Goal: Task Accomplishment & Management: Manage account settings

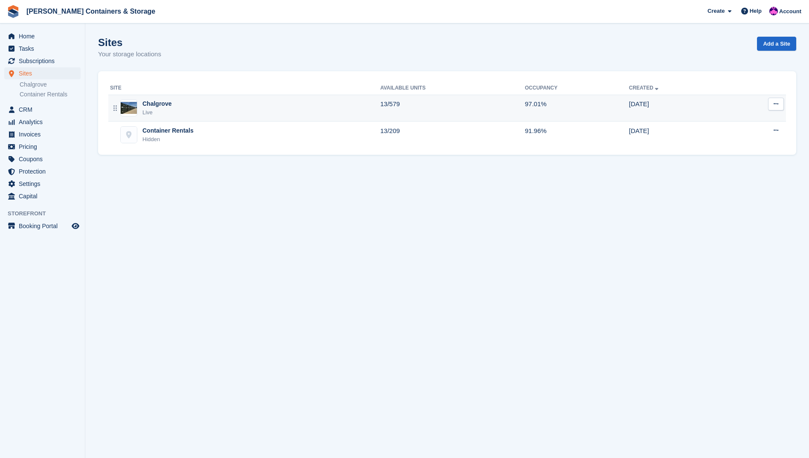
click at [153, 106] on div "Chalgrove" at bounding box center [156, 103] width 29 height 9
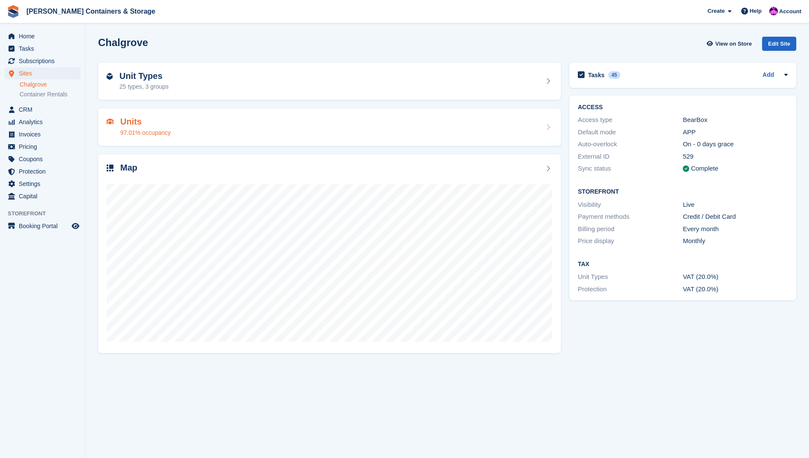
click at [144, 124] on h2 "Units" at bounding box center [145, 122] width 50 height 10
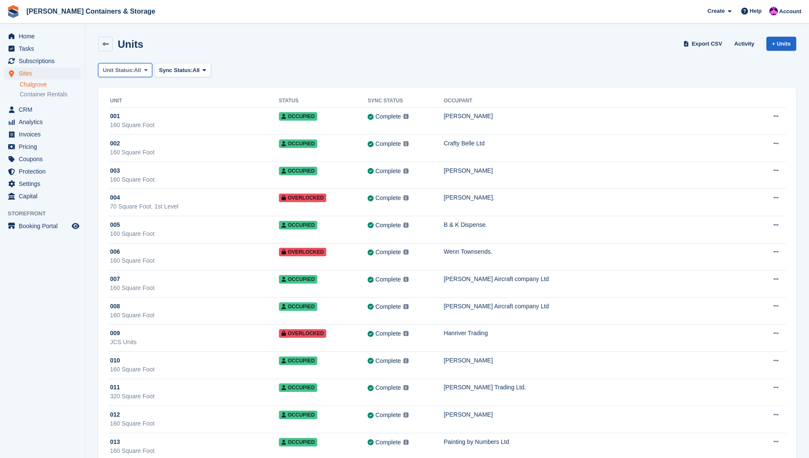
click at [131, 69] on span "Unit Status:" at bounding box center [118, 70] width 31 height 9
click at [130, 100] on link "Available" at bounding box center [139, 105] width 74 height 15
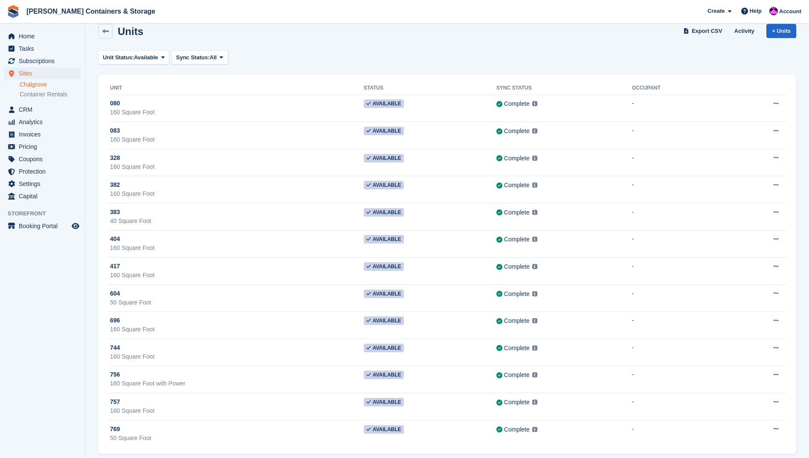
scroll to position [21, 0]
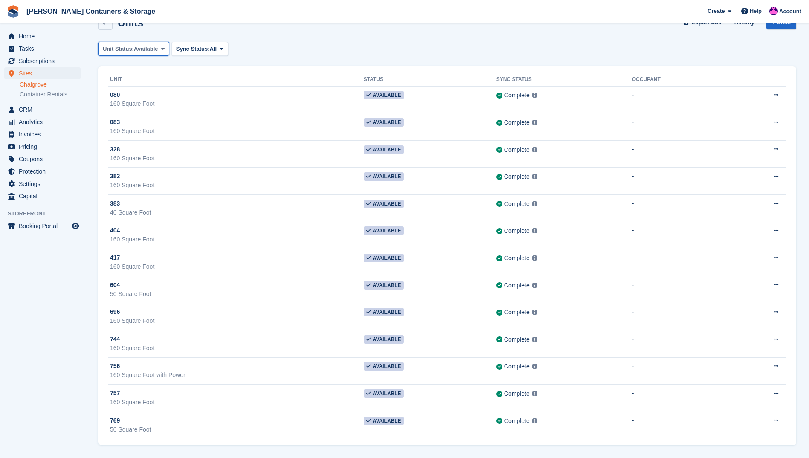
click at [147, 47] on span "Available" at bounding box center [146, 49] width 24 height 9
click at [132, 94] on link "Reserved" at bounding box center [139, 99] width 74 height 15
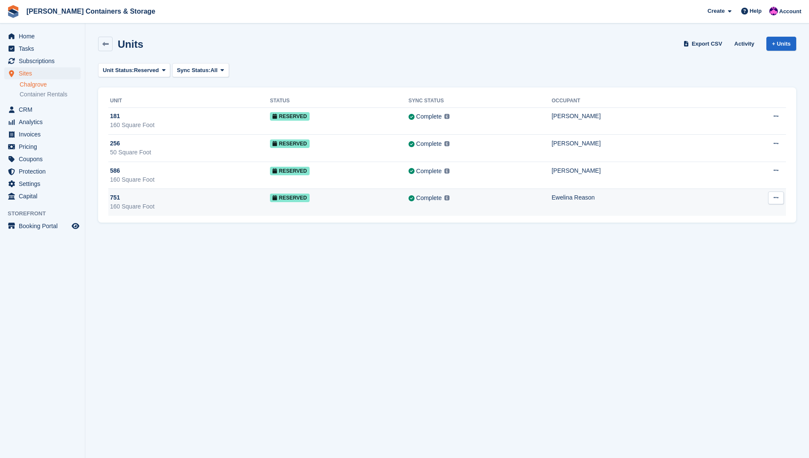
click at [365, 191] on td "Reserved" at bounding box center [339, 202] width 139 height 27
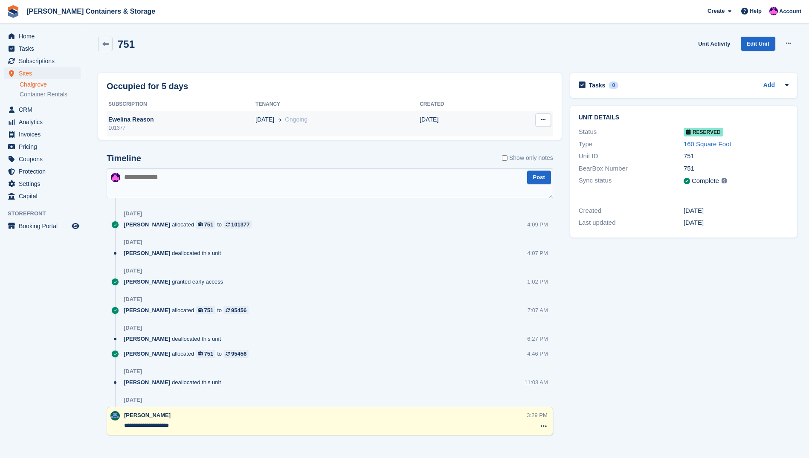
click at [219, 123] on div "Ewelina Reason" at bounding box center [181, 119] width 149 height 9
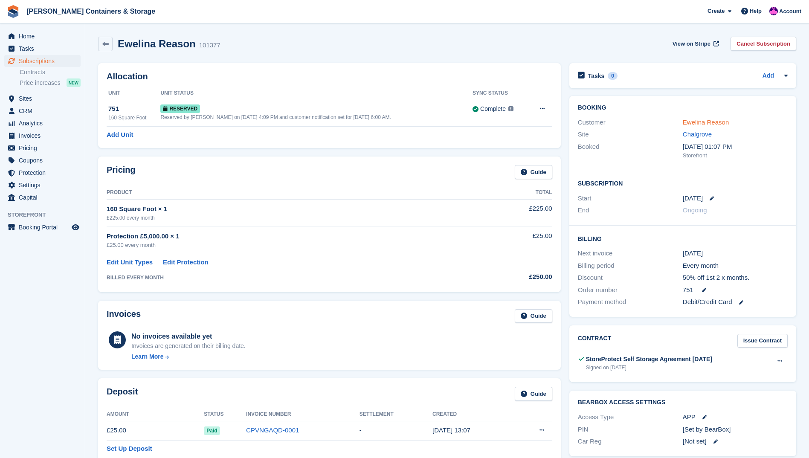
click at [688, 121] on link "Ewelina Reason" at bounding box center [705, 121] width 46 height 7
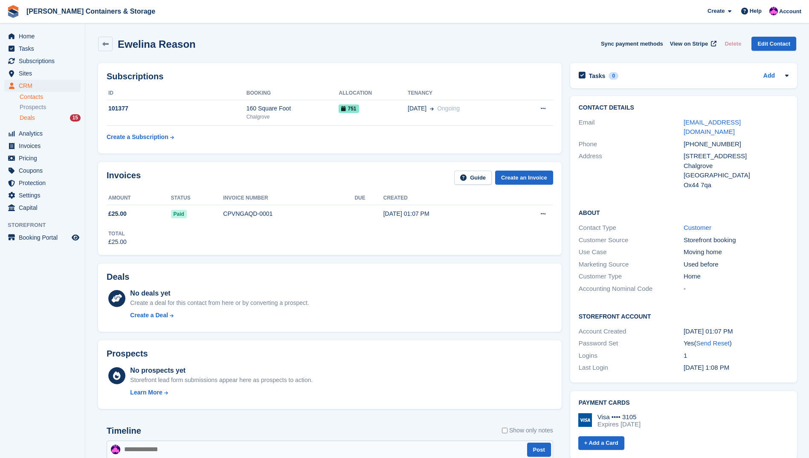
click at [59, 115] on div "Deals 15" at bounding box center [50, 118] width 61 height 8
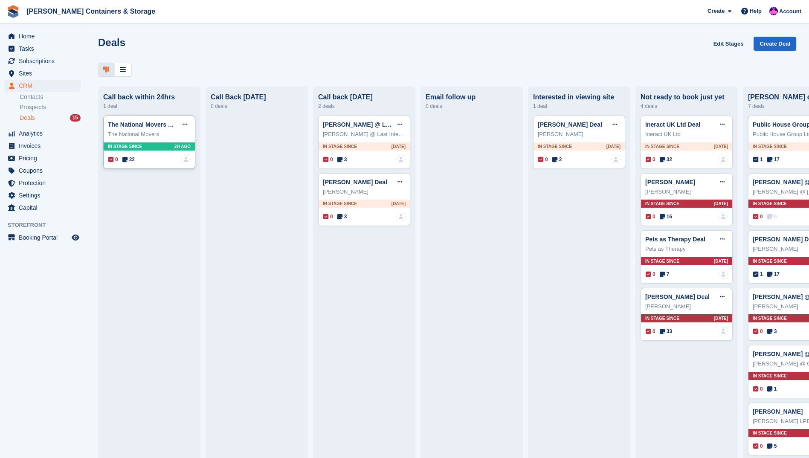
click at [124, 162] on icon at bounding box center [124, 159] width 5 height 6
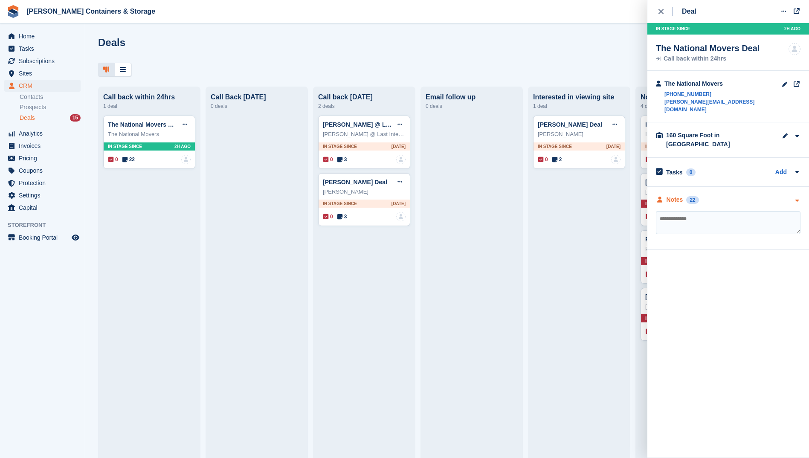
click at [738, 195] on div "Notes 22" at bounding box center [728, 199] width 144 height 9
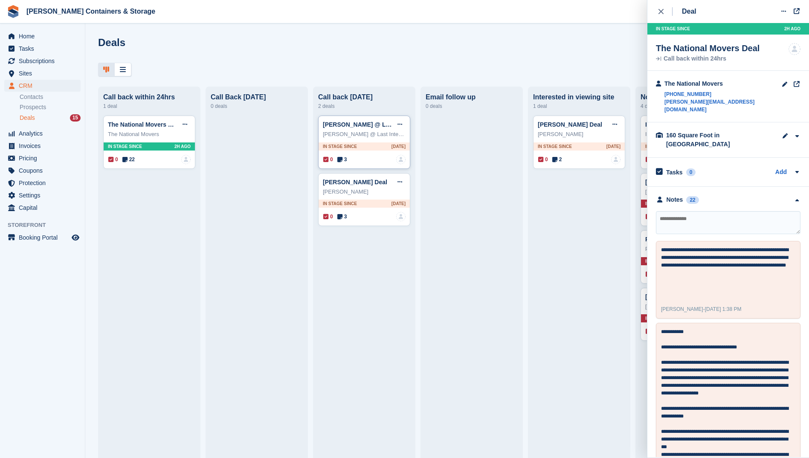
click at [342, 162] on icon at bounding box center [339, 159] width 5 height 6
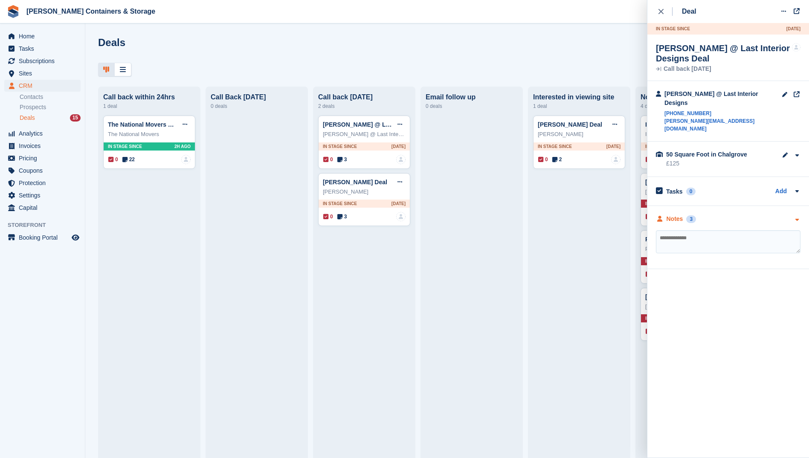
click at [734, 214] on div "Notes 3" at bounding box center [728, 218] width 144 height 9
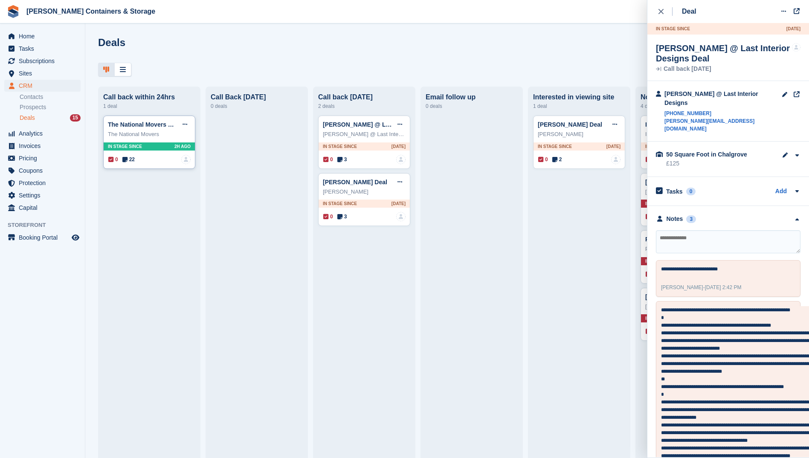
click at [129, 161] on span "22" at bounding box center [128, 160] width 12 height 8
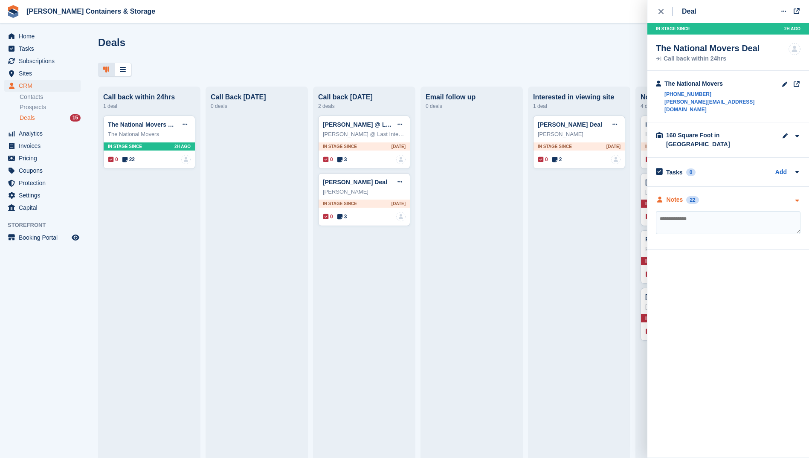
click at [738, 195] on div "Notes 22" at bounding box center [728, 199] width 144 height 9
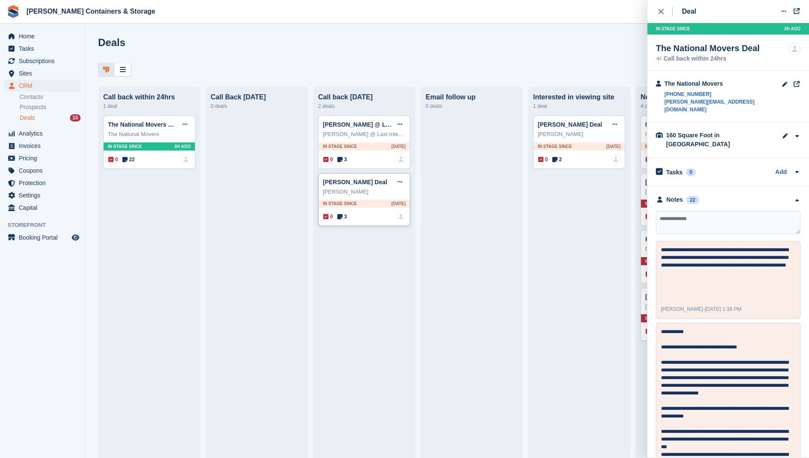
click at [340, 219] on icon at bounding box center [339, 217] width 5 height 6
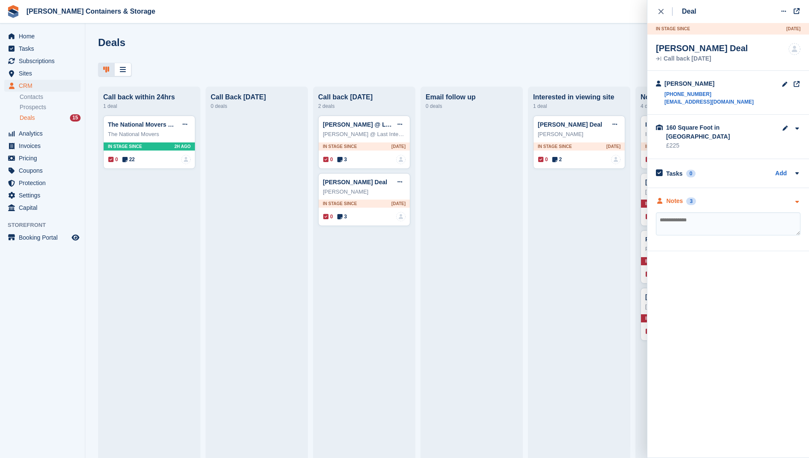
click at [742, 196] on div "Notes 3" at bounding box center [728, 200] width 144 height 9
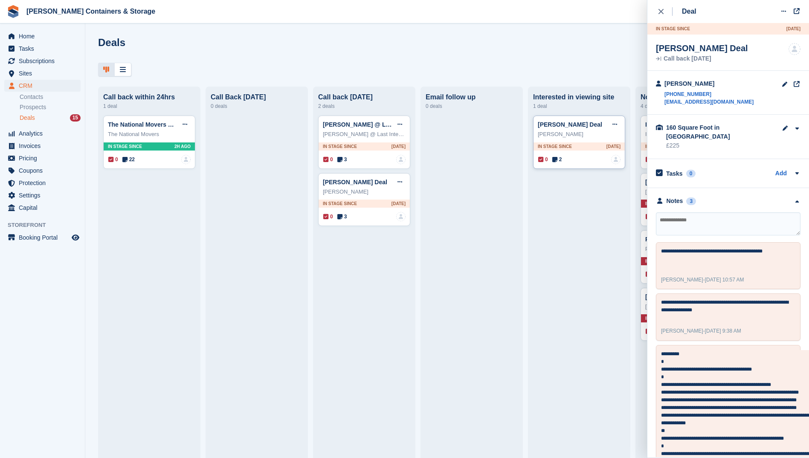
click at [557, 162] on icon at bounding box center [554, 159] width 5 height 6
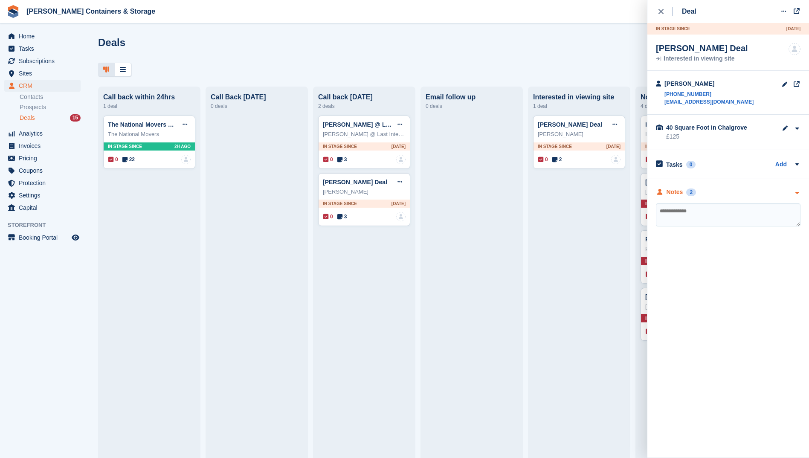
click at [688, 192] on div "2" at bounding box center [691, 192] width 10 height 8
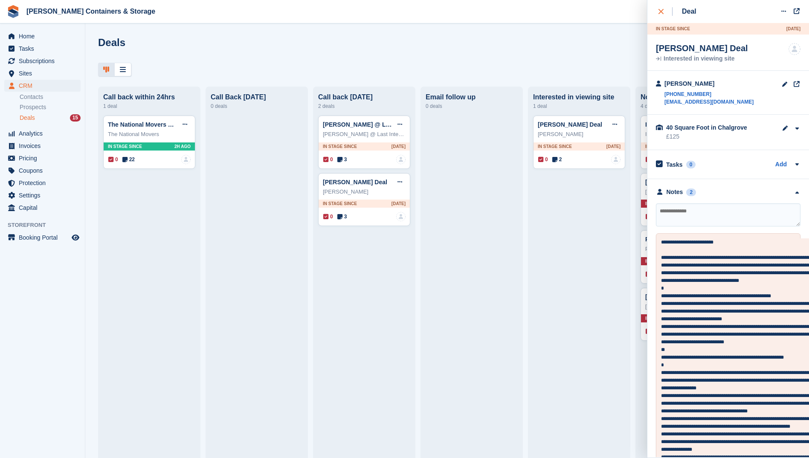
click at [665, 14] on div "close" at bounding box center [665, 11] width 14 height 9
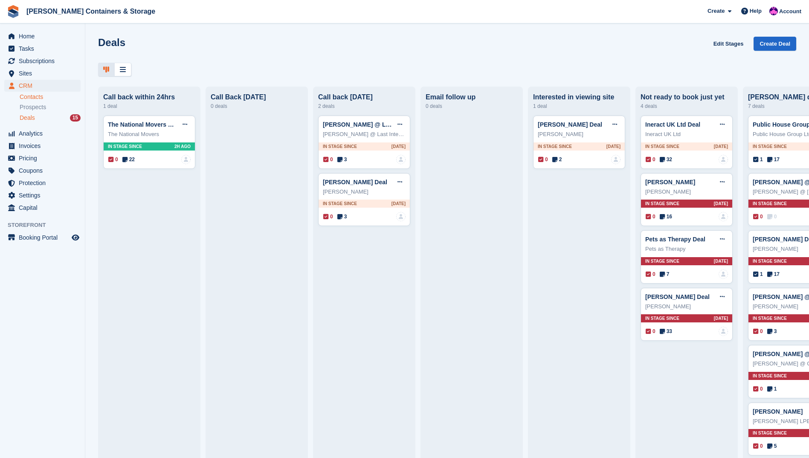
click at [48, 98] on link "Contacts" at bounding box center [50, 97] width 61 height 8
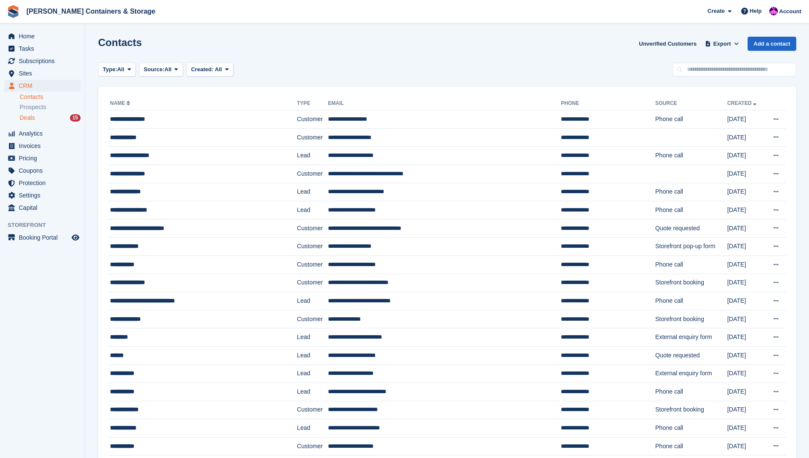
click at [31, 119] on span "Deals" at bounding box center [27, 118] width 15 height 8
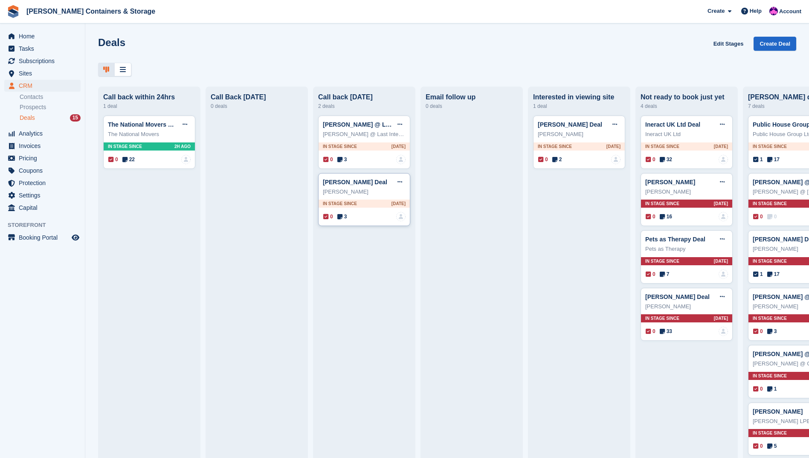
drag, startPoint x: 208, startPoint y: 153, endPoint x: 355, endPoint y: 189, distance: 152.2
click at [355, 188] on div "Sean Hampson Deal Edit deal Mark as won Mark as lost Delete deal" at bounding box center [364, 182] width 83 height 13
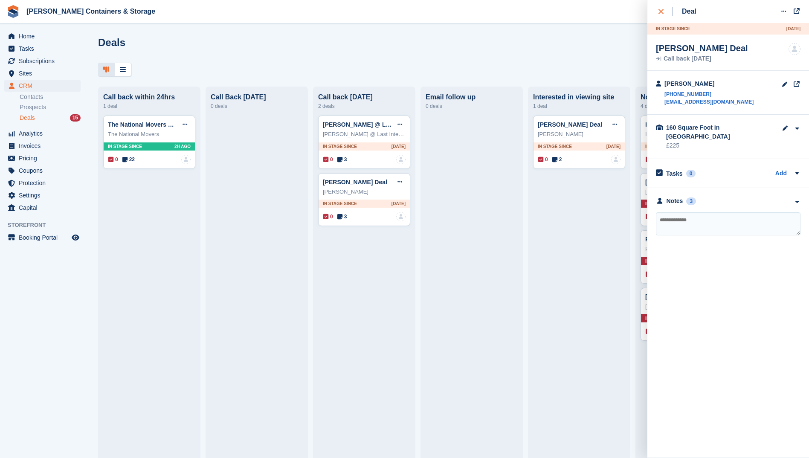
click at [664, 14] on div "close" at bounding box center [665, 11] width 14 height 9
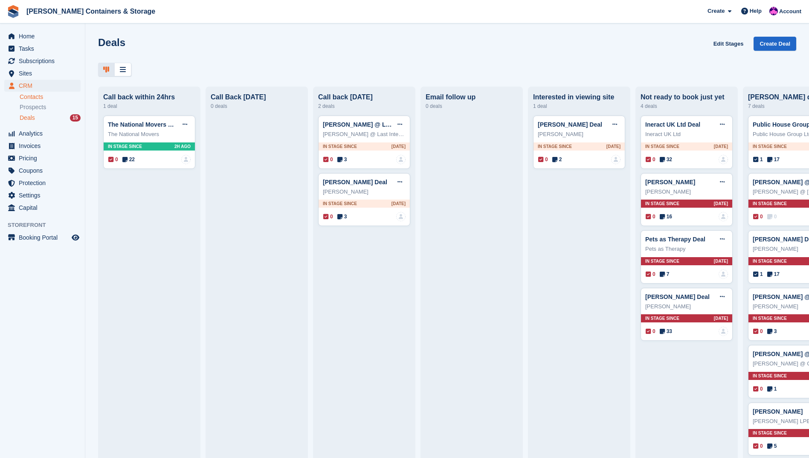
click at [32, 93] on link "Contacts" at bounding box center [50, 97] width 61 height 8
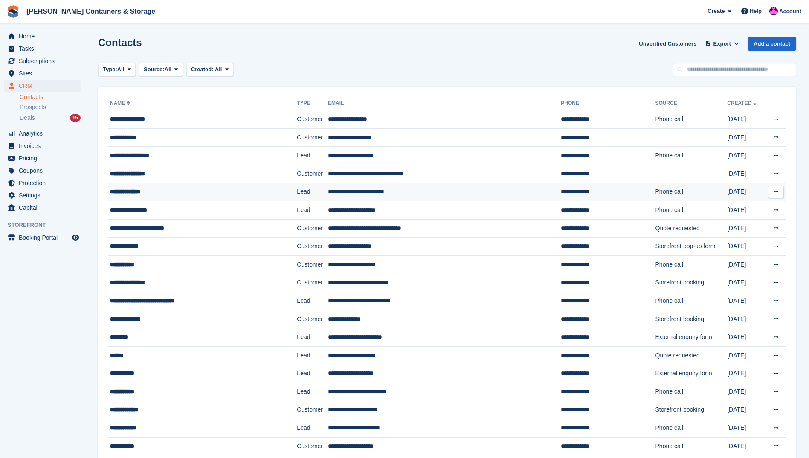
click at [297, 194] on td "Lead" at bounding box center [312, 192] width 31 height 18
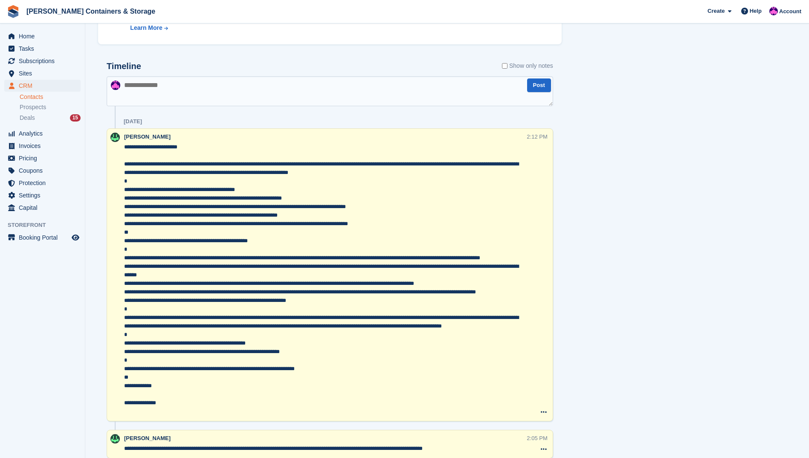
scroll to position [335, 0]
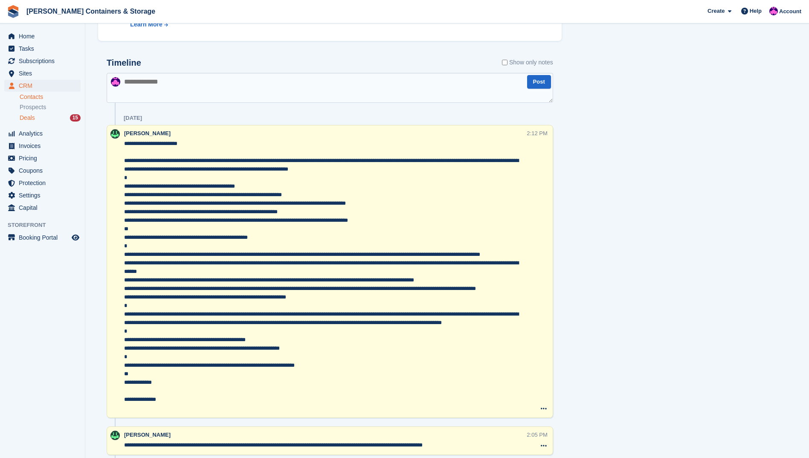
click at [22, 116] on span "Deals" at bounding box center [27, 118] width 15 height 8
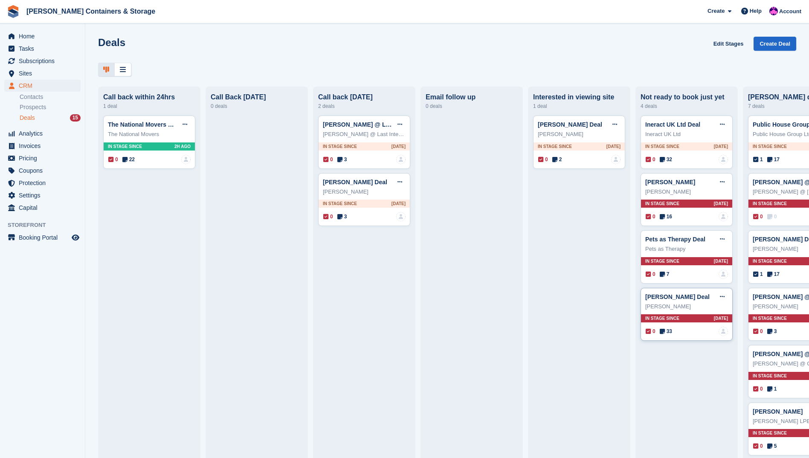
click at [667, 339] on div "Martin Williamson Deal Edit deal Mark as won Mark as lost Delete deal Martin Wi…" at bounding box center [686, 314] width 92 height 53
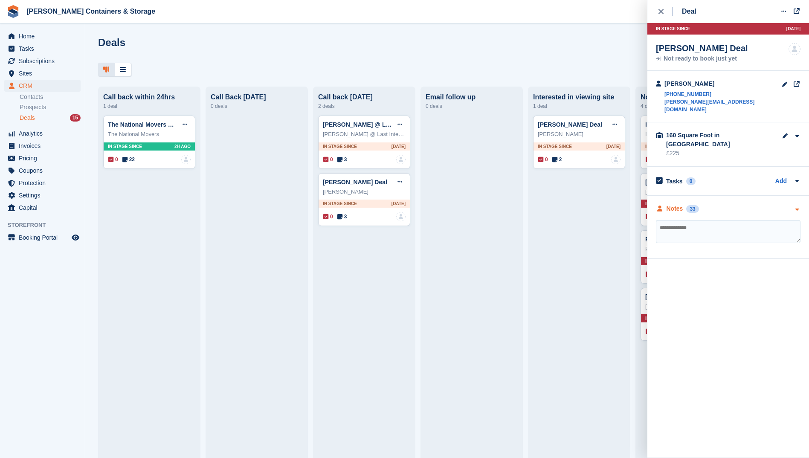
click at [703, 204] on div "Notes 33" at bounding box center [728, 208] width 144 height 9
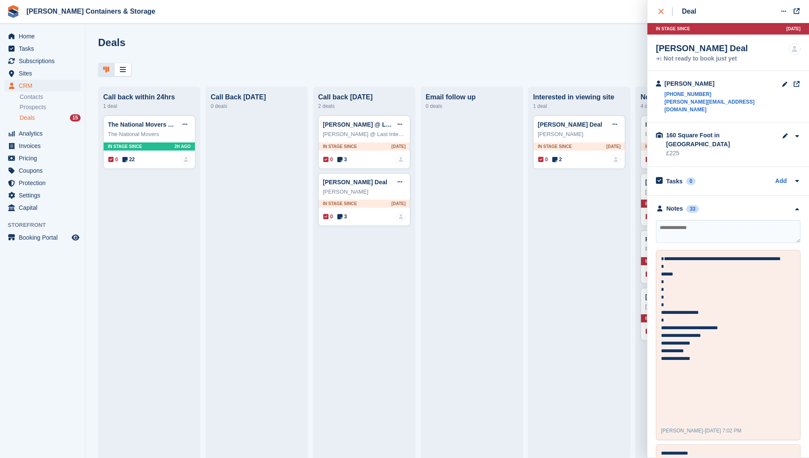
click at [662, 11] on icon "close" at bounding box center [660, 11] width 5 height 5
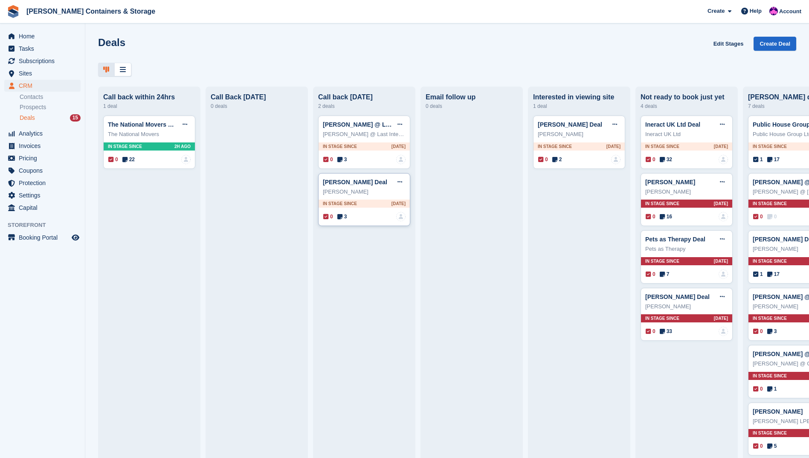
click at [343, 220] on span "3" at bounding box center [342, 217] width 10 height 8
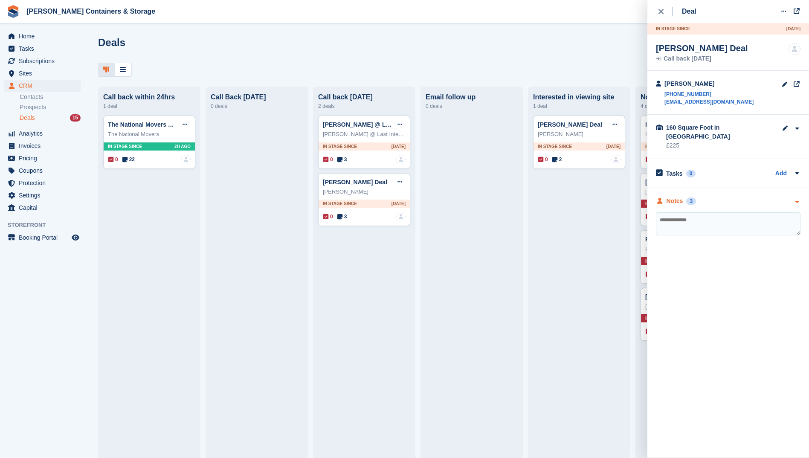
click at [687, 197] on div "3" at bounding box center [691, 201] width 10 height 8
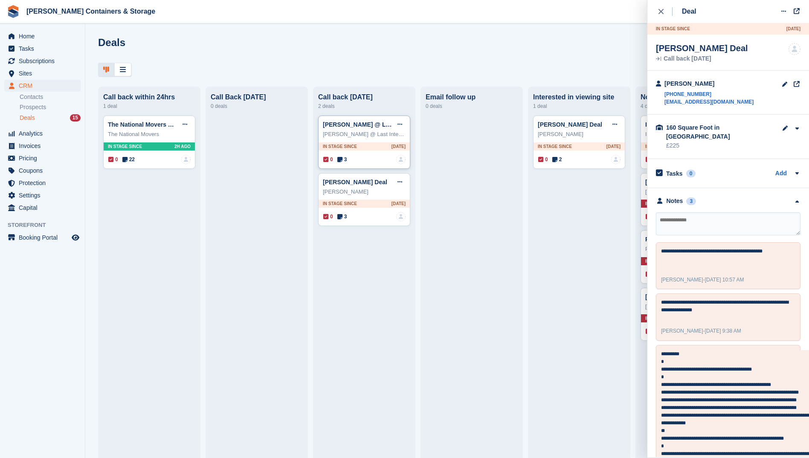
click at [346, 160] on span "3" at bounding box center [342, 160] width 10 height 8
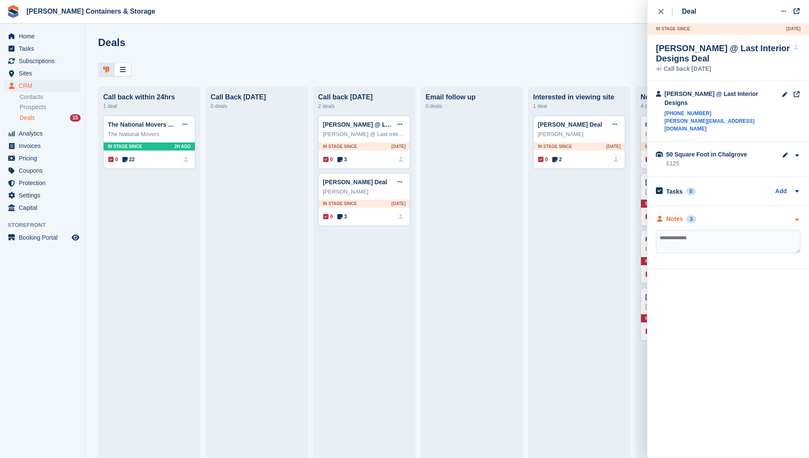
click at [783, 214] on div "Notes 3" at bounding box center [728, 218] width 144 height 9
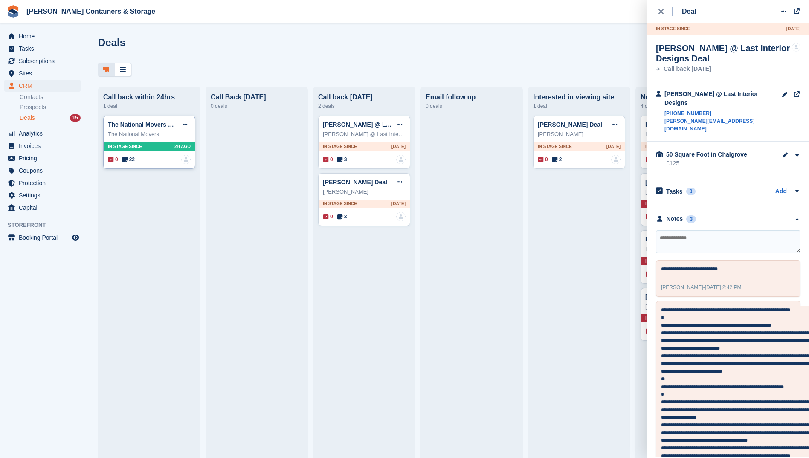
click at [134, 161] on span "22" at bounding box center [128, 160] width 12 height 8
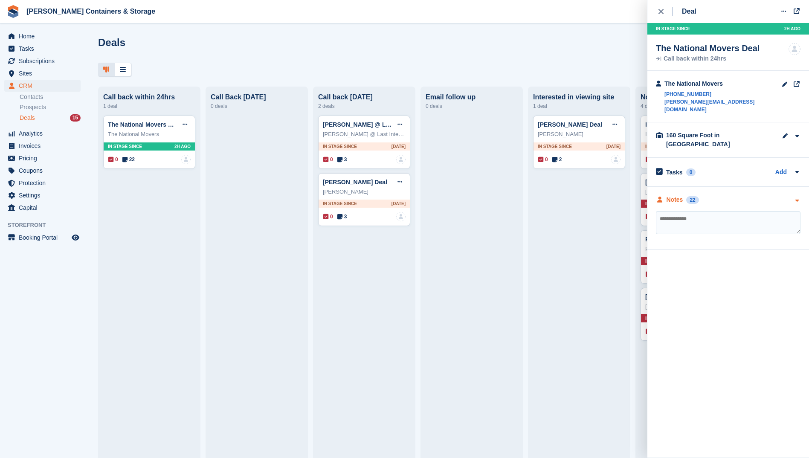
click at [686, 196] on div "22" at bounding box center [692, 200] width 12 height 8
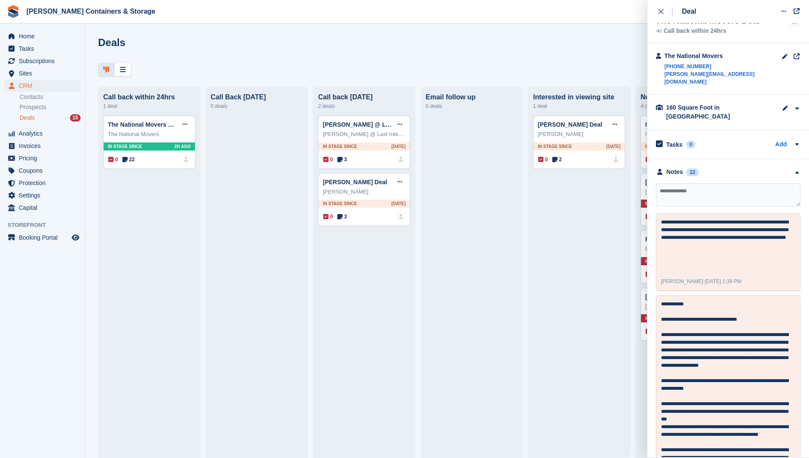
scroll to position [31, 0]
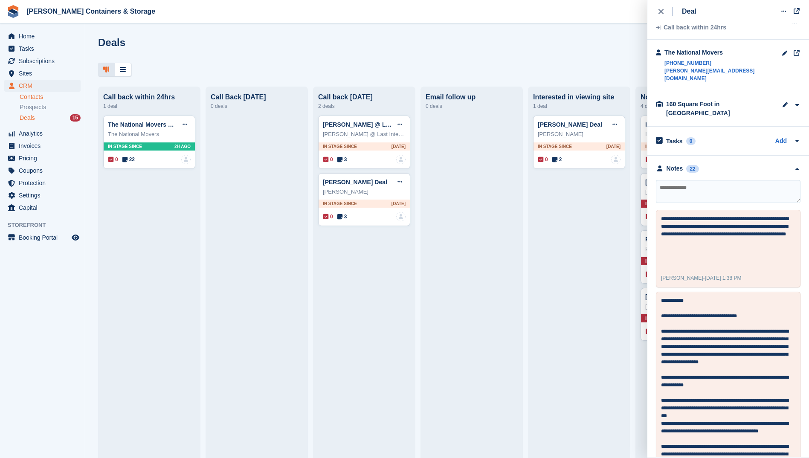
click at [49, 97] on link "Contacts" at bounding box center [50, 97] width 61 height 8
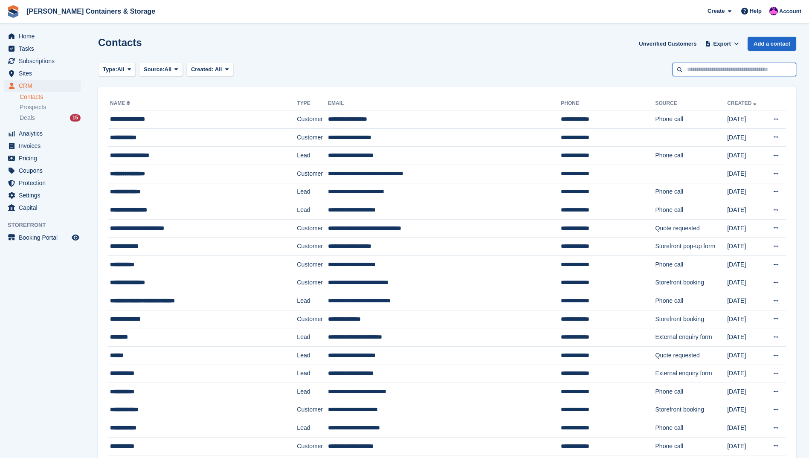
click at [747, 66] on input "text" at bounding box center [734, 70] width 124 height 14
type input "**********"
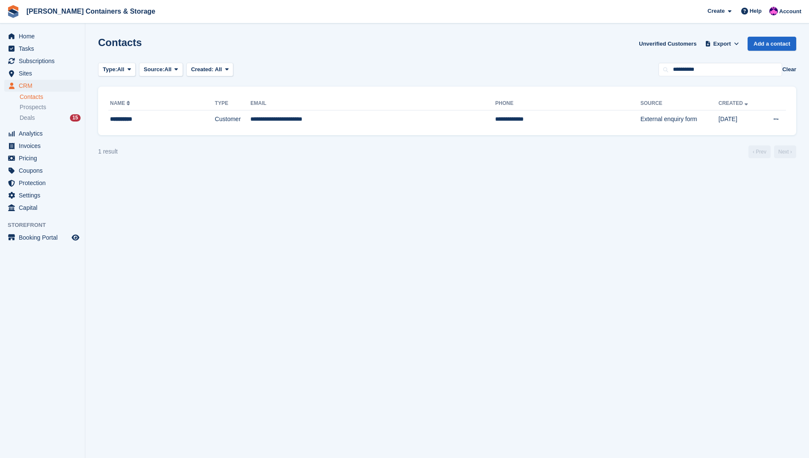
click at [435, 128] on div "**********" at bounding box center [447, 111] width 698 height 49
click at [495, 124] on td "**********" at bounding box center [567, 119] width 145 height 18
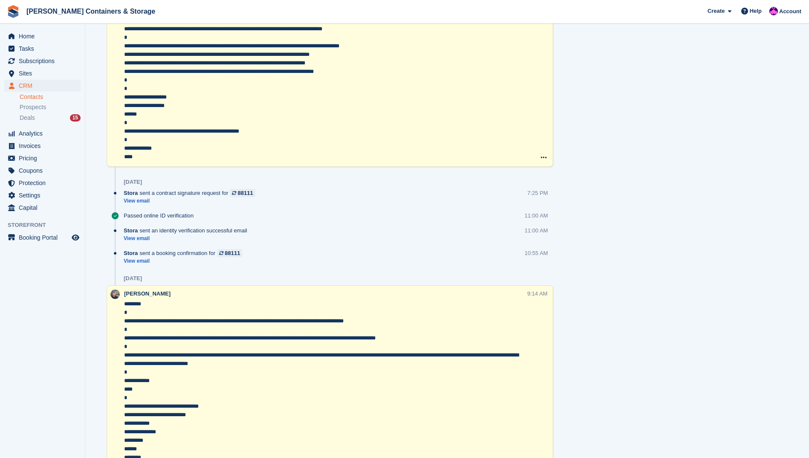
scroll to position [3071, 0]
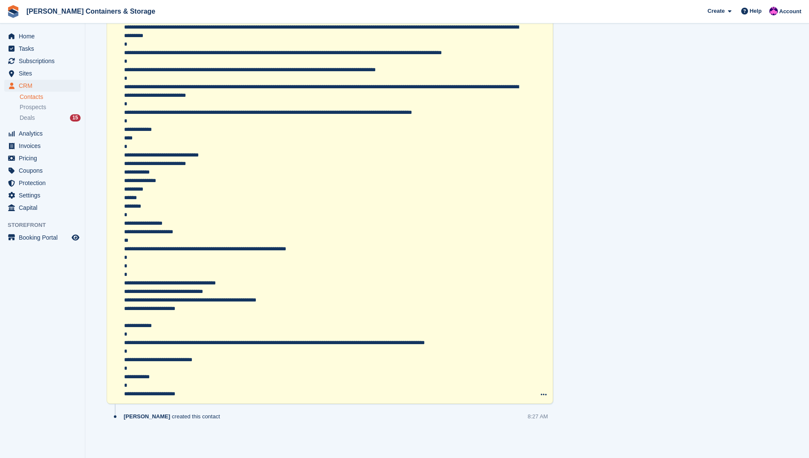
drag, startPoint x: 714, startPoint y: 308, endPoint x: 714, endPoint y: 299, distance: 9.0
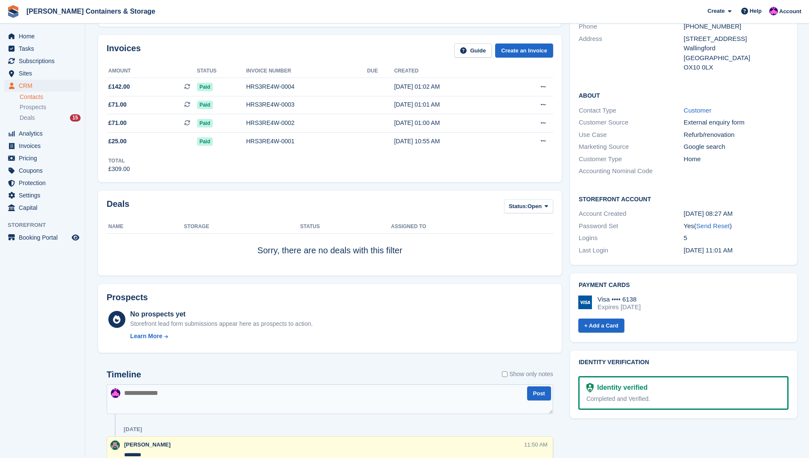
scroll to position [0, 0]
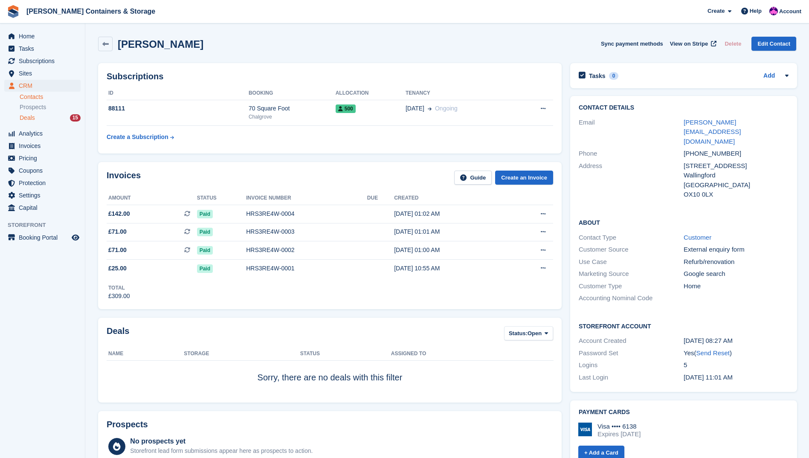
click at [26, 116] on span "Deals" at bounding box center [27, 118] width 15 height 8
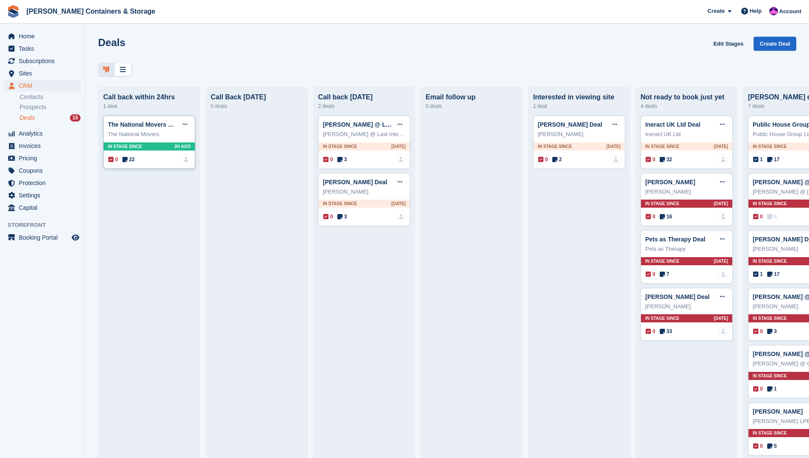
click at [131, 162] on span "22" at bounding box center [128, 160] width 12 height 8
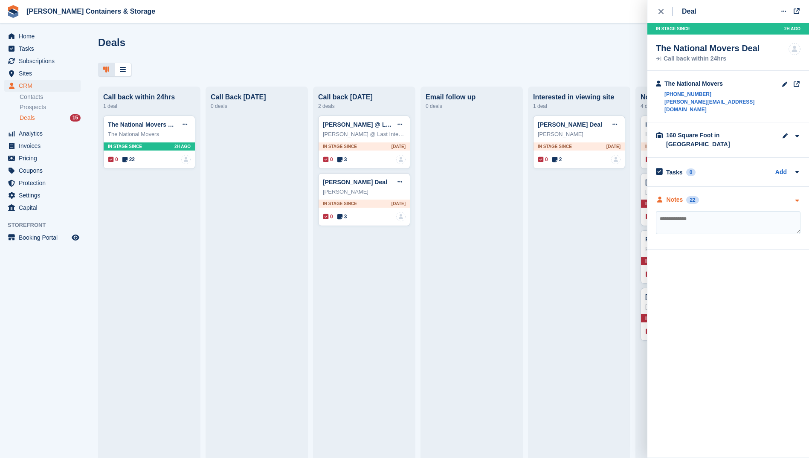
click at [751, 195] on div "Notes 22" at bounding box center [728, 199] width 144 height 9
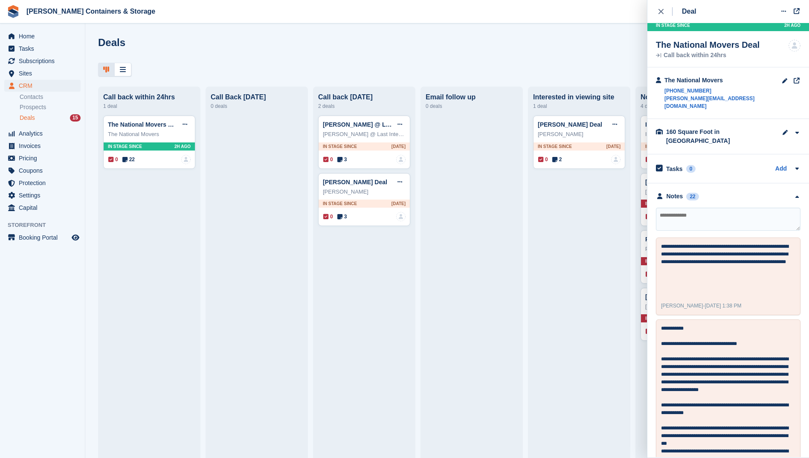
scroll to position [31, 0]
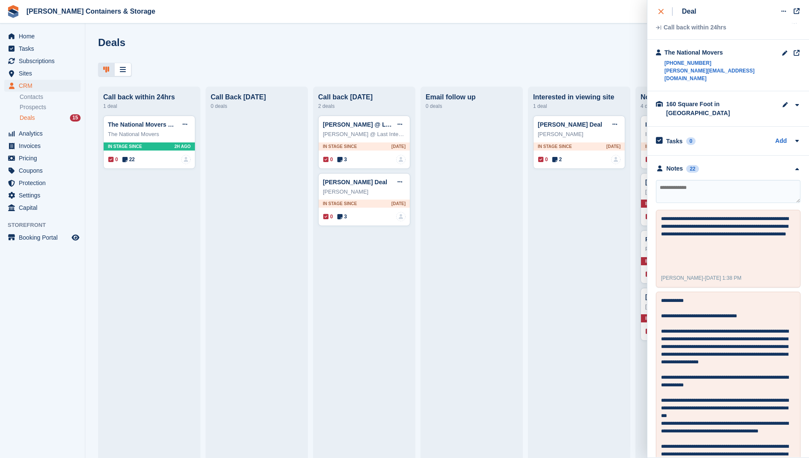
click at [662, 10] on icon "close" at bounding box center [660, 11] width 5 height 5
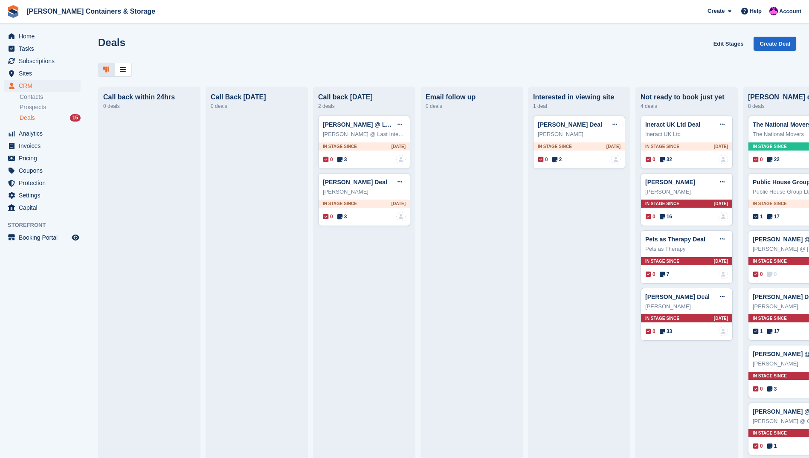
click at [40, 121] on div "Deals 15" at bounding box center [50, 118] width 61 height 8
drag, startPoint x: 47, startPoint y: 121, endPoint x: 236, endPoint y: 199, distance: 204.7
click at [236, 199] on div at bounding box center [257, 345] width 92 height 459
click at [775, 163] on span "22" at bounding box center [773, 160] width 12 height 8
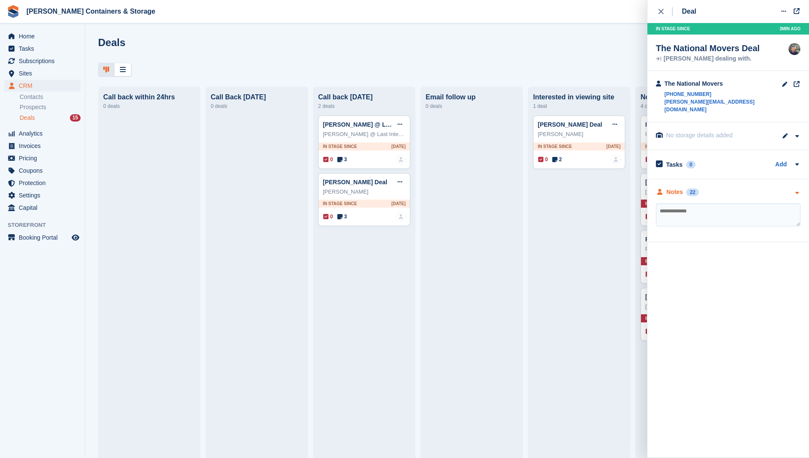
click at [756, 188] on div "Notes 22" at bounding box center [728, 192] width 144 height 9
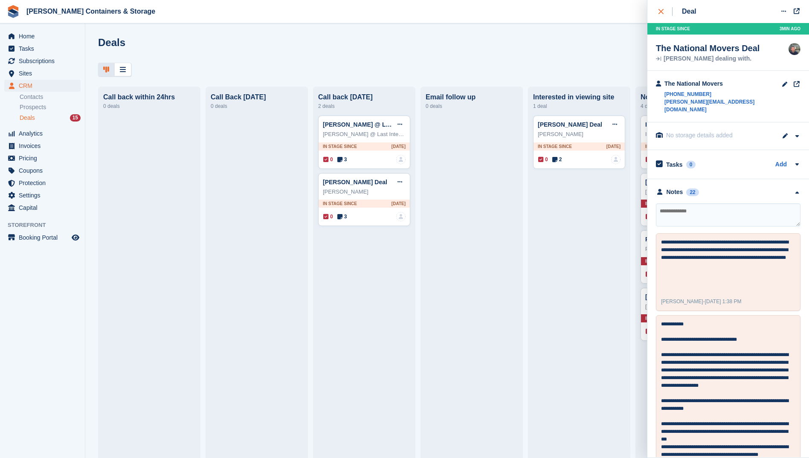
click at [660, 9] on icon "close" at bounding box center [660, 11] width 5 height 5
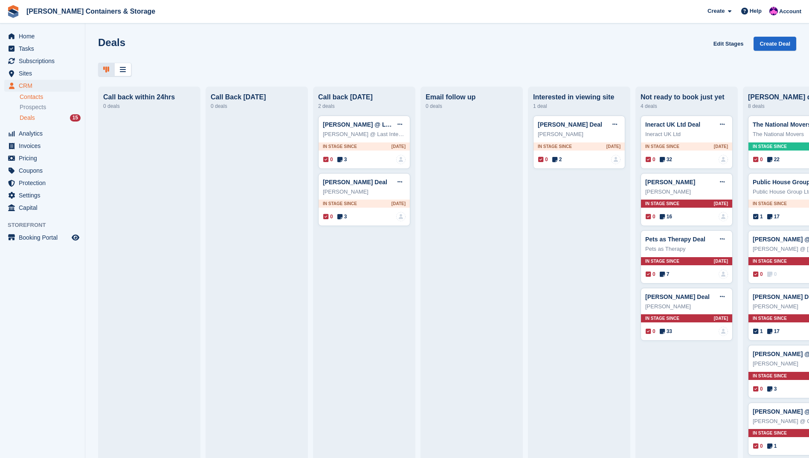
click at [23, 96] on link "Contacts" at bounding box center [50, 97] width 61 height 8
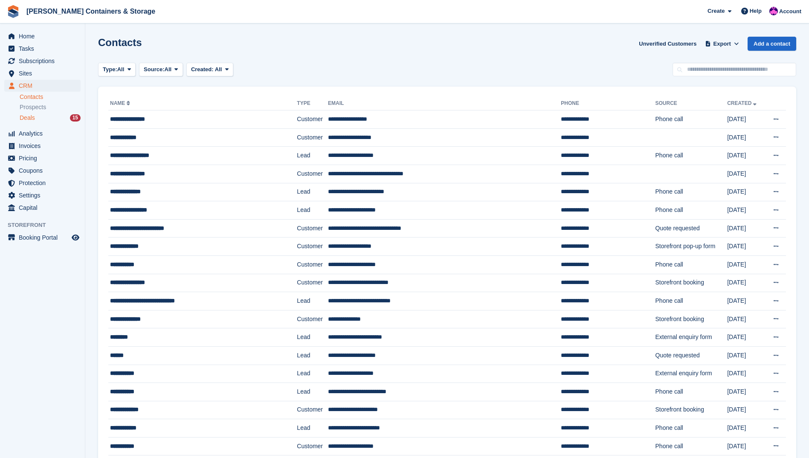
click at [53, 116] on div "Deals 15" at bounding box center [50, 118] width 61 height 8
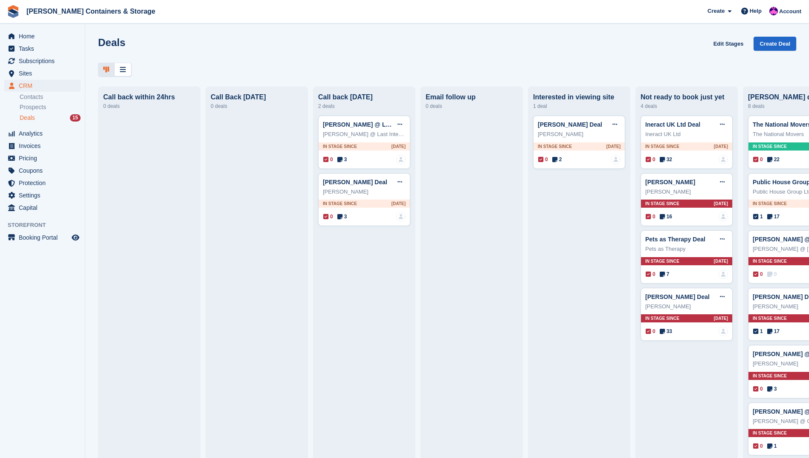
click at [94, 221] on div "Call back within 24hrs 0 deals Call Back Within 3 days 0 deals Call back within…" at bounding box center [446, 334] width 723 height 494
click at [39, 96] on link "Contacts" at bounding box center [50, 97] width 61 height 8
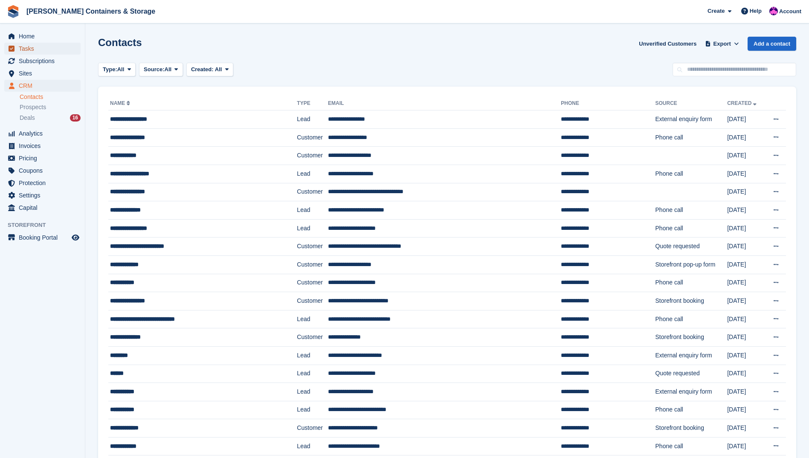
click at [43, 46] on span "Tasks" at bounding box center [44, 49] width 51 height 12
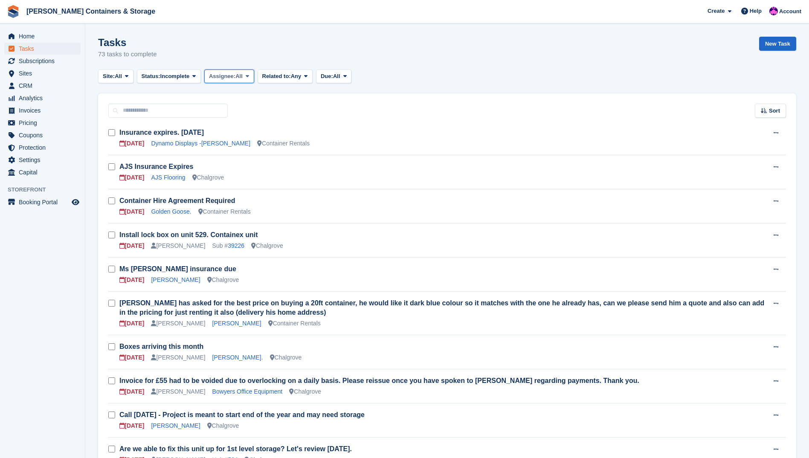
click at [241, 72] on button "Assignee: All" at bounding box center [229, 76] width 50 height 14
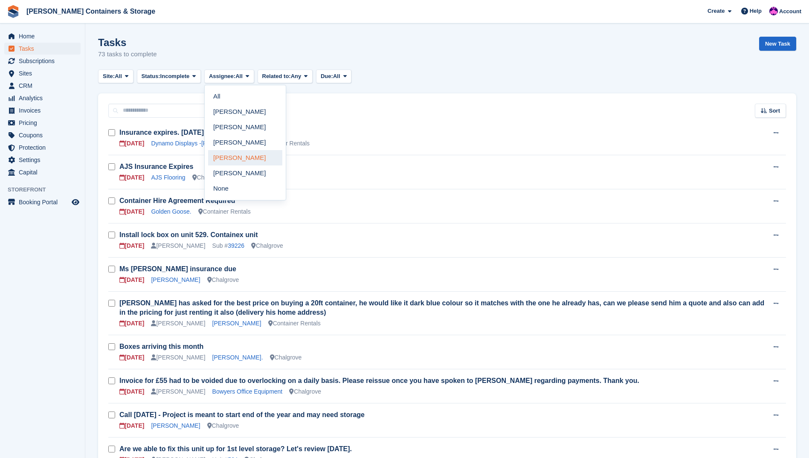
click at [246, 157] on link "[PERSON_NAME]" at bounding box center [245, 157] width 74 height 15
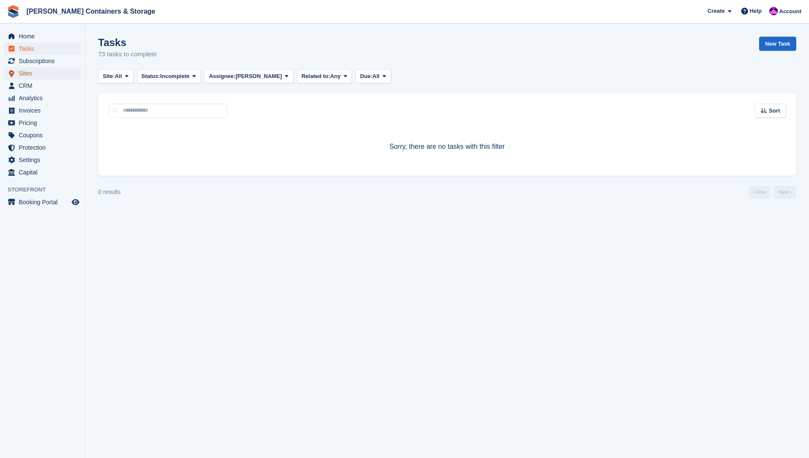
click at [40, 70] on span "Sites" at bounding box center [44, 73] width 51 height 12
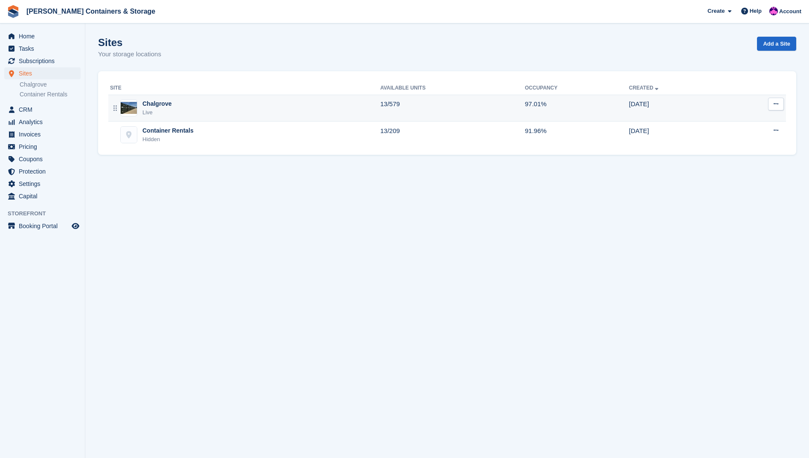
click at [158, 104] on div "Chalgrove" at bounding box center [156, 103] width 29 height 9
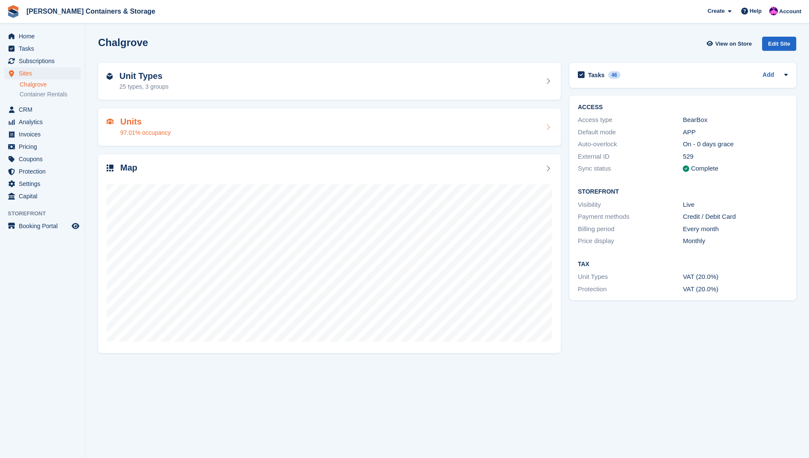
click at [145, 121] on h2 "Units" at bounding box center [145, 122] width 50 height 10
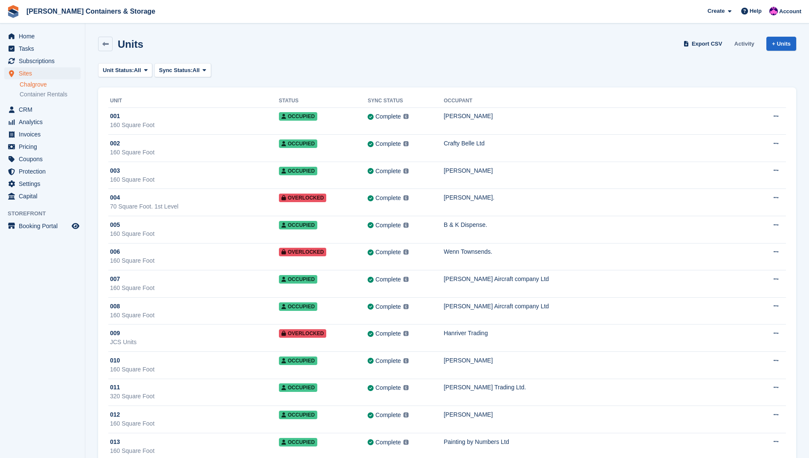
click at [750, 46] on link "Activity" at bounding box center [744, 44] width 27 height 14
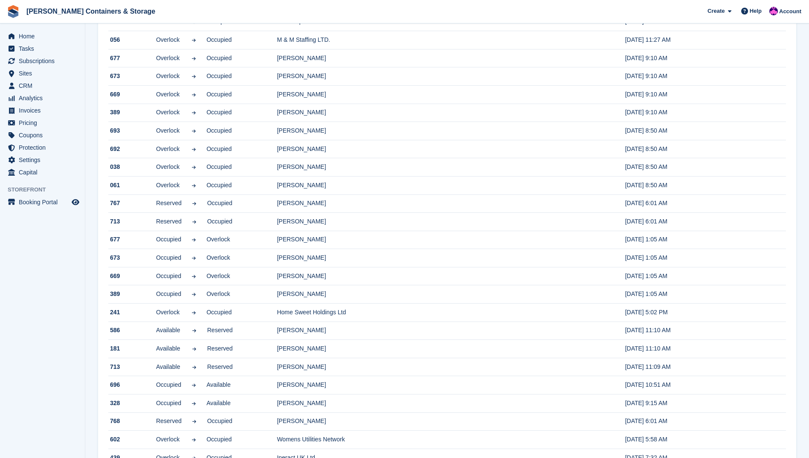
scroll to position [459, 0]
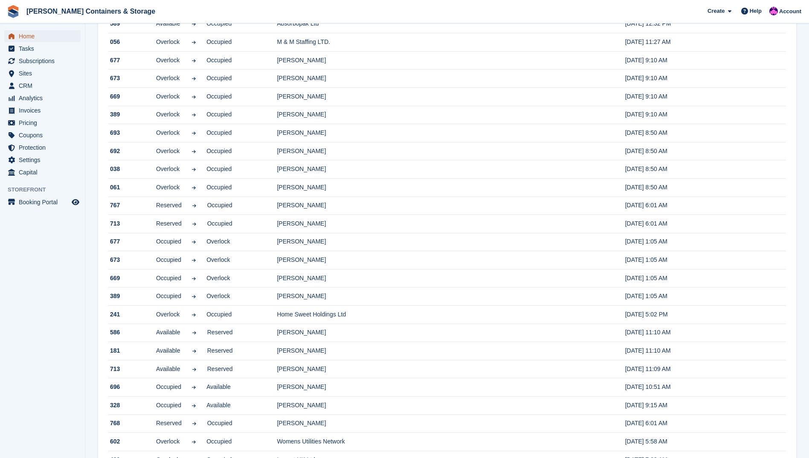
click at [48, 32] on span "Home" at bounding box center [44, 36] width 51 height 12
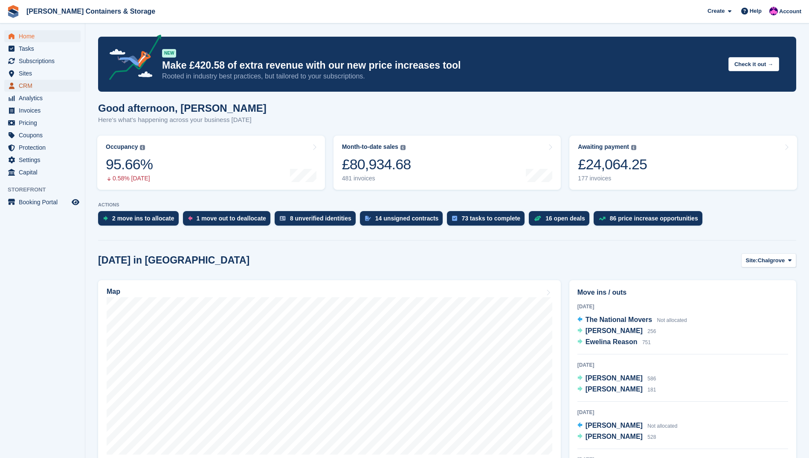
click at [36, 83] on span "CRM" at bounding box center [44, 86] width 51 height 12
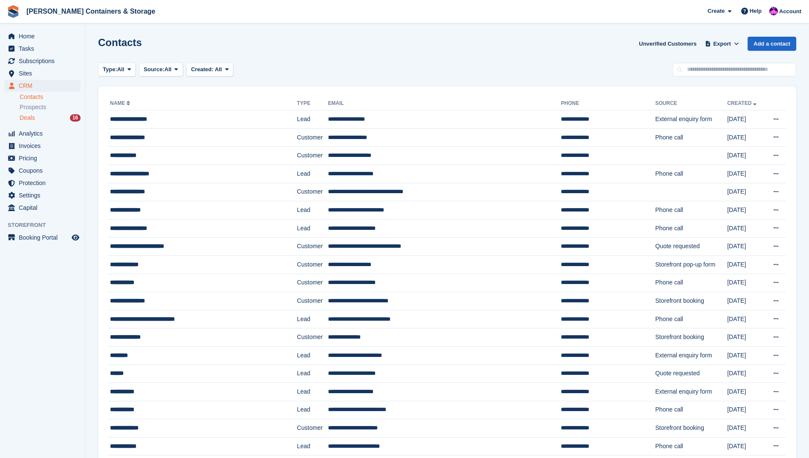
click at [63, 114] on div "Deals 16" at bounding box center [50, 118] width 61 height 8
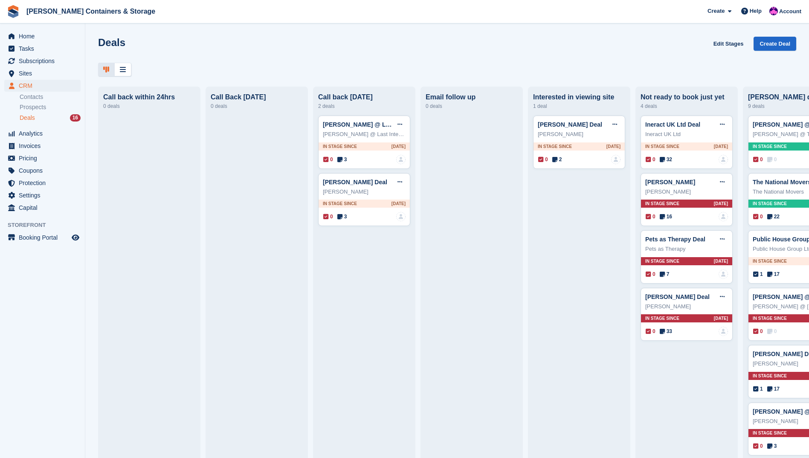
drag, startPoint x: 399, startPoint y: 172, endPoint x: 263, endPoint y: 183, distance: 136.8
drag, startPoint x: 263, startPoint y: 183, endPoint x: 229, endPoint y: 170, distance: 36.0
drag, startPoint x: 229, startPoint y: 170, endPoint x: 200, endPoint y: 153, distance: 33.5
click at [201, 153] on div "Call back within 24hrs 0 deals Call Back Within 3 days 0 deals Call back within…" at bounding box center [446, 363] width 723 height 552
click at [344, 163] on span "3" at bounding box center [342, 160] width 10 height 8
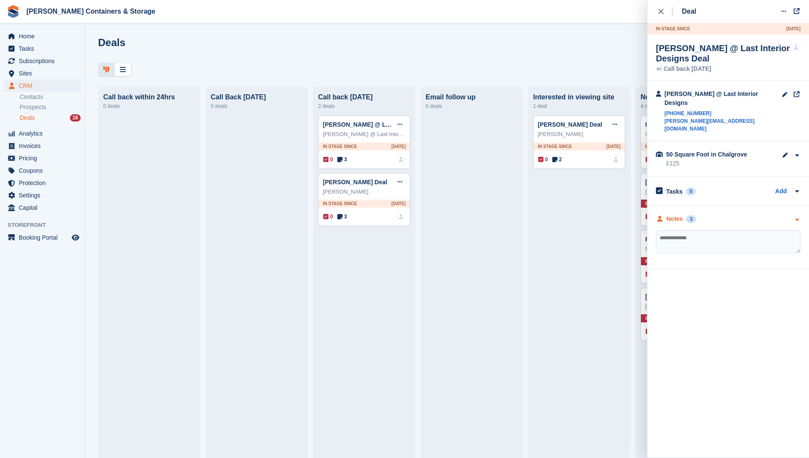
click at [751, 214] on div "Notes 3" at bounding box center [728, 218] width 144 height 9
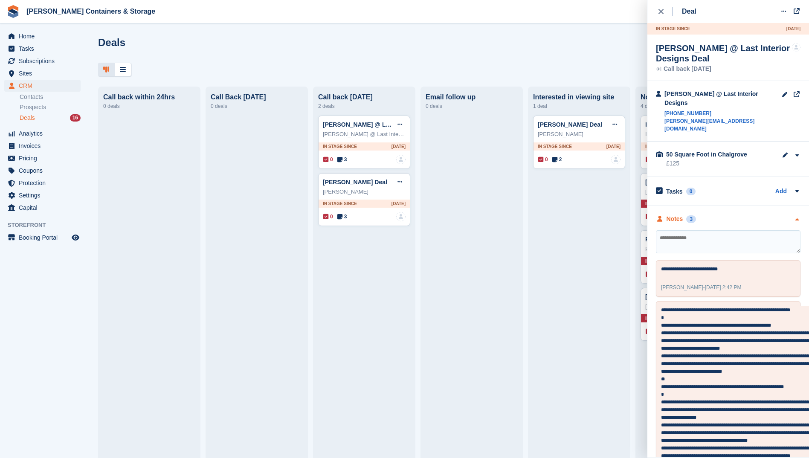
click at [749, 214] on div "Notes 3" at bounding box center [728, 218] width 144 height 9
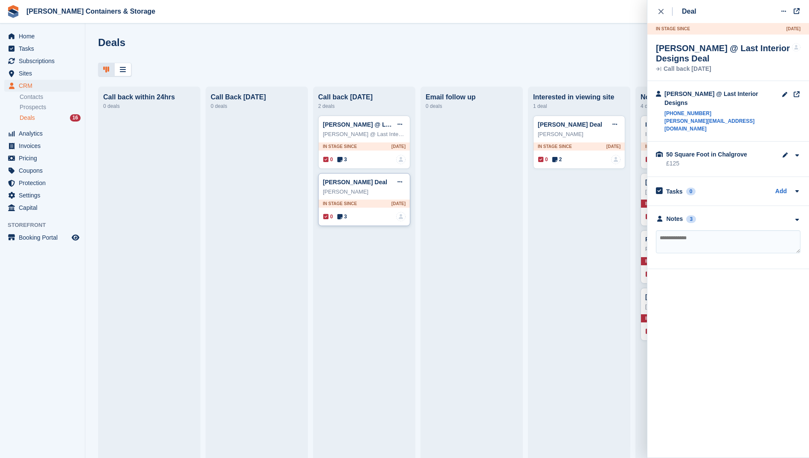
click at [337, 214] on div "0 3 No one is assigned to this deal" at bounding box center [364, 216] width 82 height 9
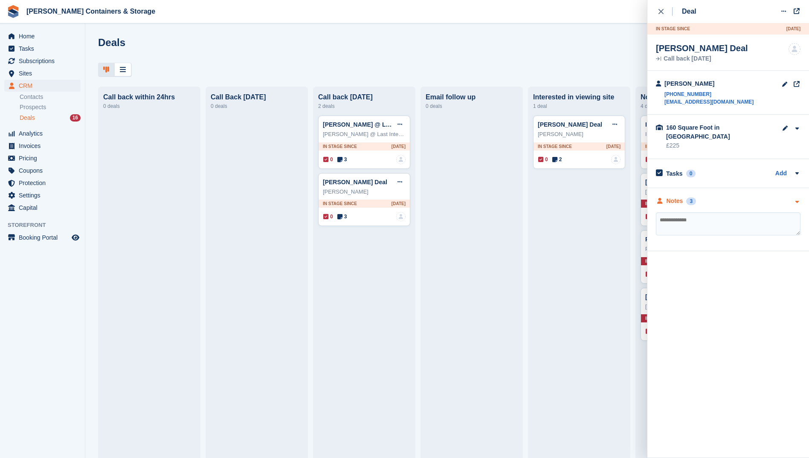
click at [718, 196] on div "Notes 3" at bounding box center [728, 200] width 144 height 9
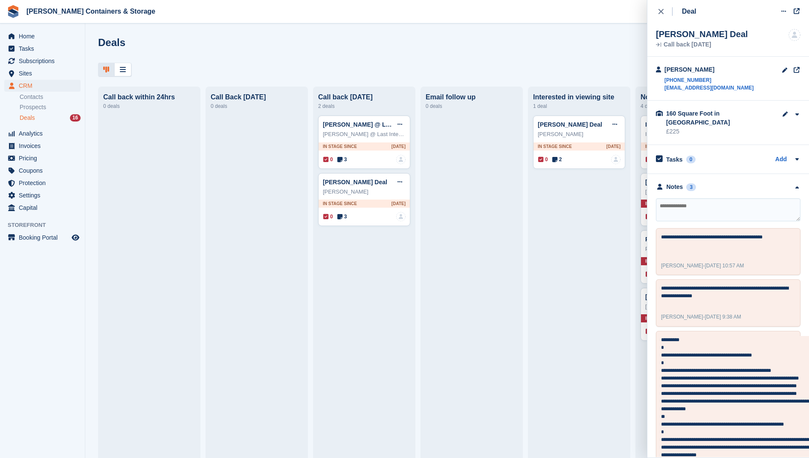
scroll to position [15, 0]
click at [339, 162] on icon at bounding box center [339, 159] width 5 height 6
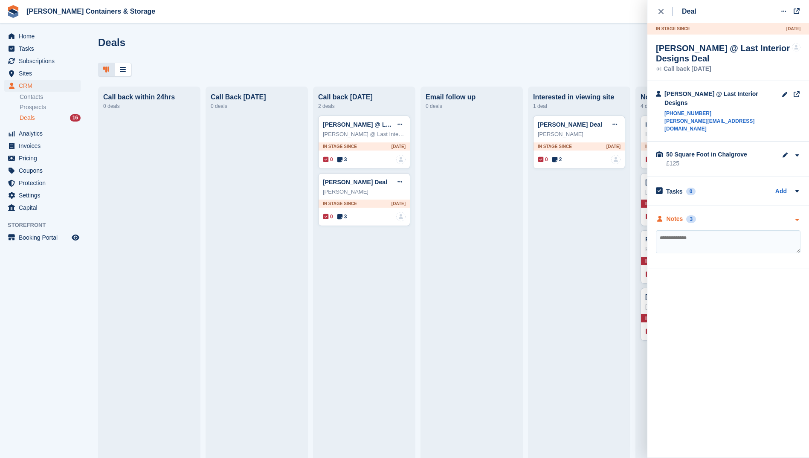
click at [676, 214] on div "Notes" at bounding box center [674, 218] width 17 height 9
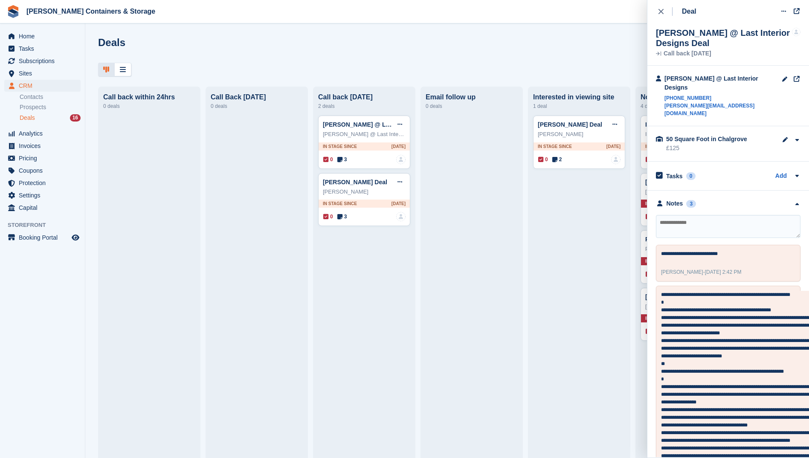
scroll to position [0, 0]
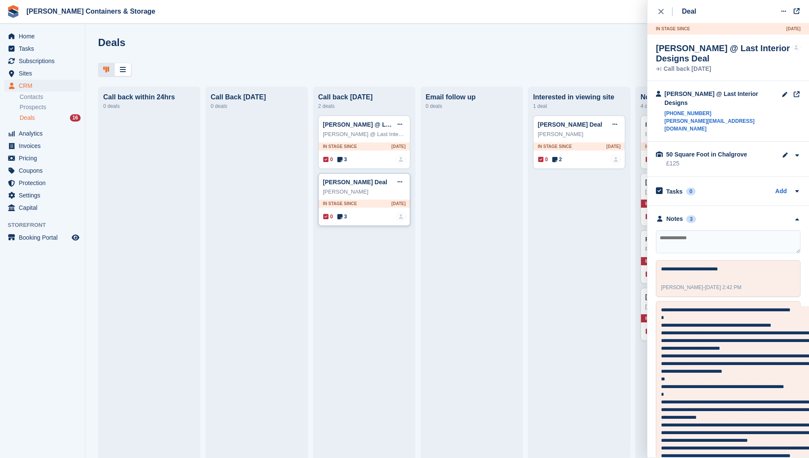
click at [341, 218] on icon at bounding box center [339, 217] width 5 height 6
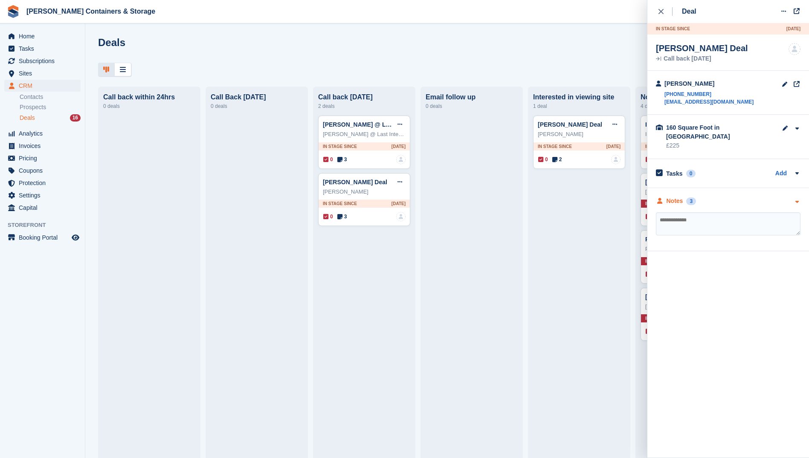
click at [763, 196] on div "Notes 3" at bounding box center [728, 200] width 144 height 9
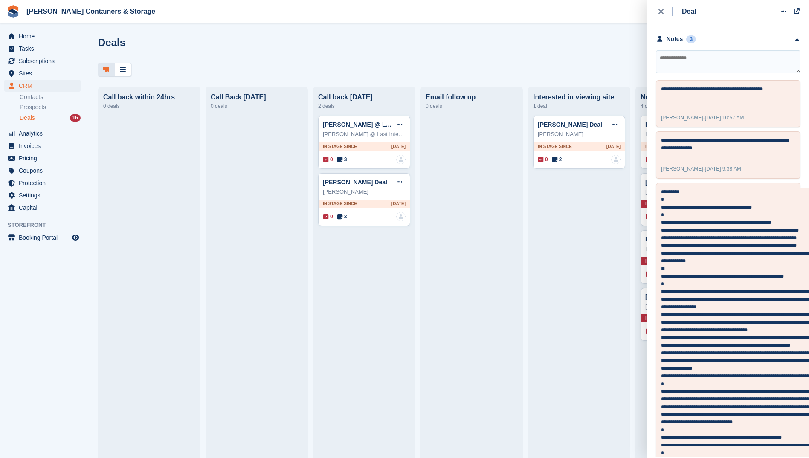
scroll to position [165, 0]
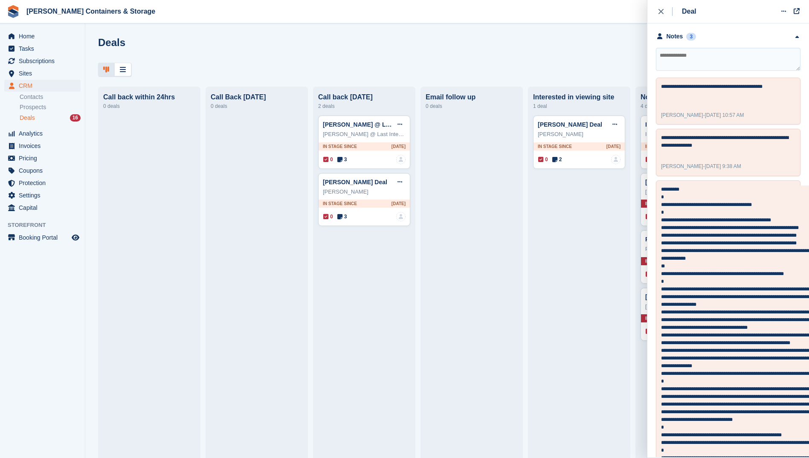
click at [578, 311] on div "Simone Chapman Deal Edit deal Mark as won Mark as lost Delete deal Simone Chapm…" at bounding box center [579, 374] width 92 height 516
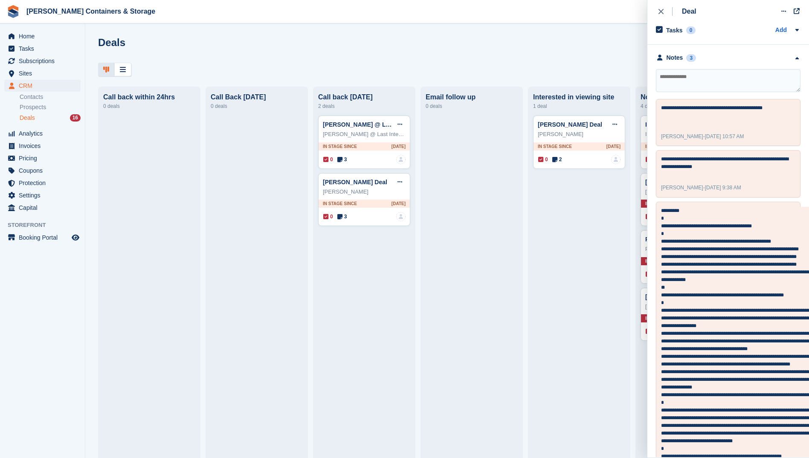
scroll to position [136, 0]
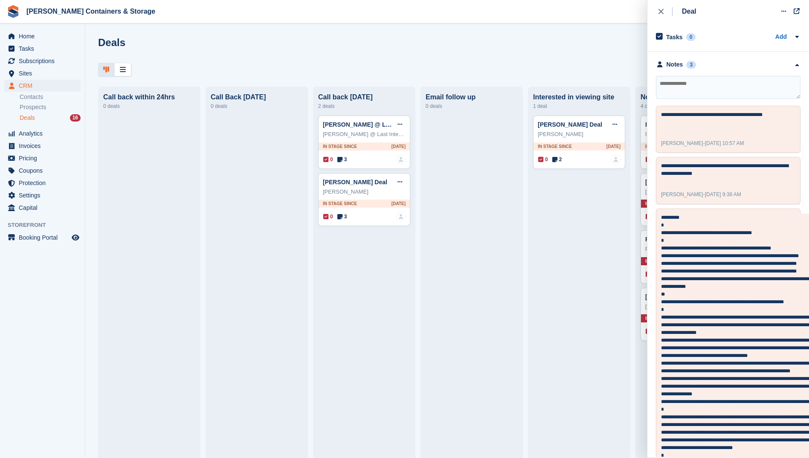
drag, startPoint x: 533, startPoint y: 394, endPoint x: 531, endPoint y: 384, distance: 10.4
click at [531, 384] on div "Interested in viewing site 1 deal Simone Chapman Deal Edit deal Mark as won Mar…" at bounding box center [579, 363] width 102 height 552
click at [511, 320] on div at bounding box center [471, 374] width 92 height 516
drag, startPoint x: 511, startPoint y: 320, endPoint x: 350, endPoint y: 326, distance: 161.2
drag, startPoint x: 350, startPoint y: 326, endPoint x: 215, endPoint y: 286, distance: 140.4
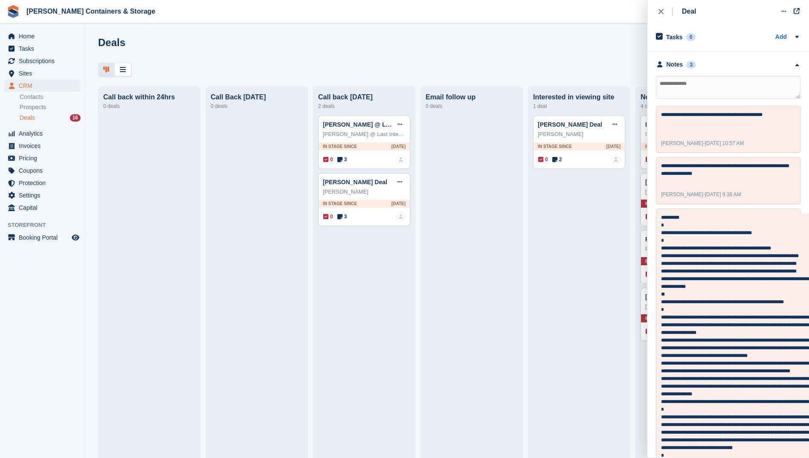
drag, startPoint x: 215, startPoint y: 286, endPoint x: 147, endPoint y: 281, distance: 68.4
click at [197, 241] on div "Call back within 24hrs 0 deals" at bounding box center [149, 363] width 102 height 552
click at [659, 9] on icon "close" at bounding box center [660, 11] width 5 height 5
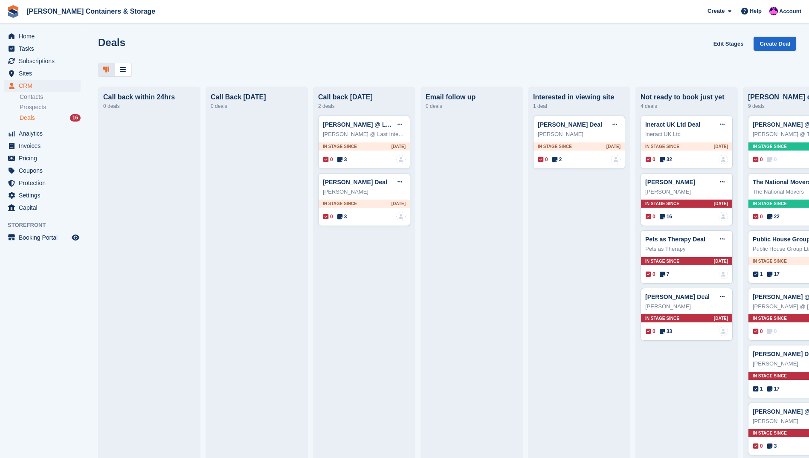
click at [562, 69] on div at bounding box center [447, 70] width 698 height 14
click at [55, 94] on link "Contacts" at bounding box center [50, 97] width 61 height 8
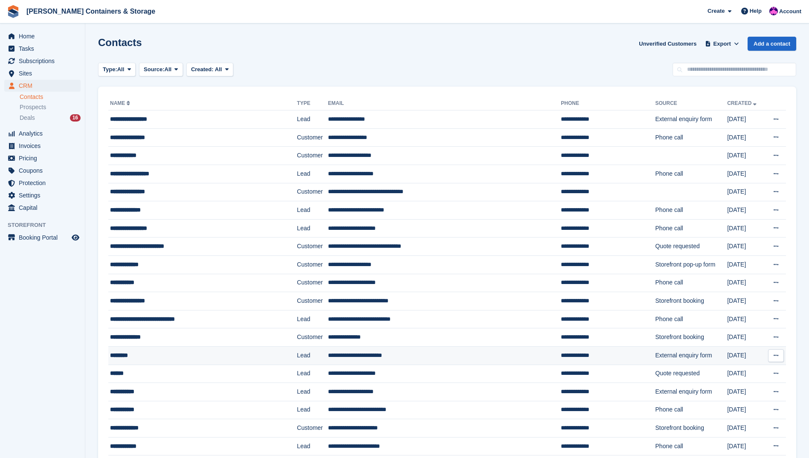
click at [207, 351] on div "********" at bounding box center [188, 355] width 156 height 9
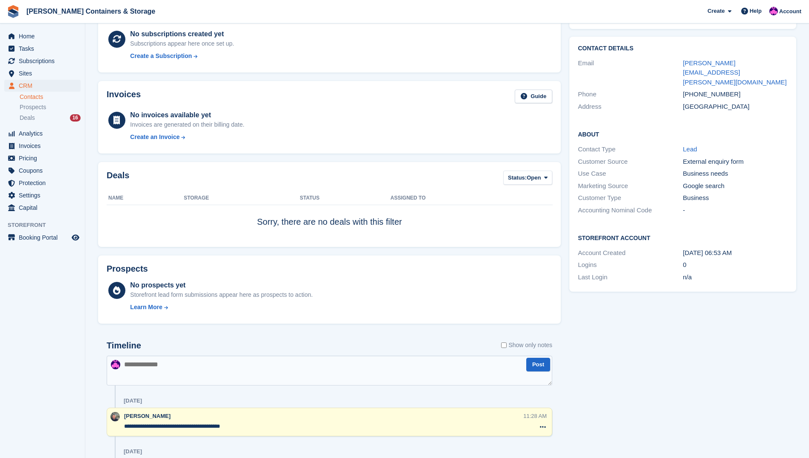
scroll to position [105, 0]
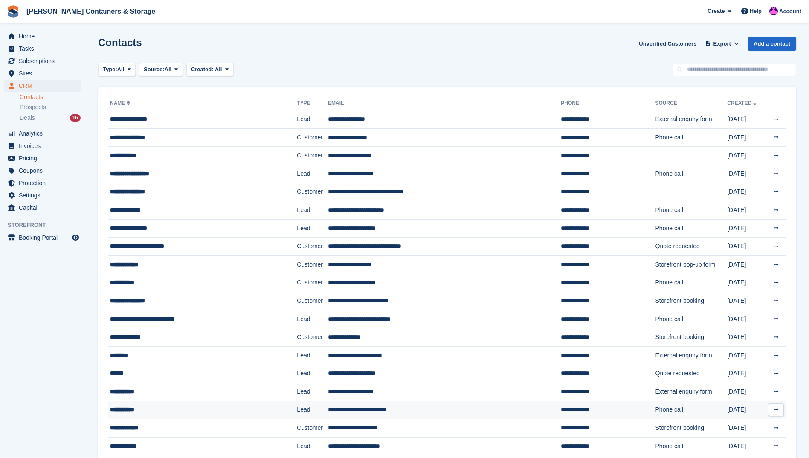
click at [328, 411] on td "**********" at bounding box center [444, 410] width 233 height 18
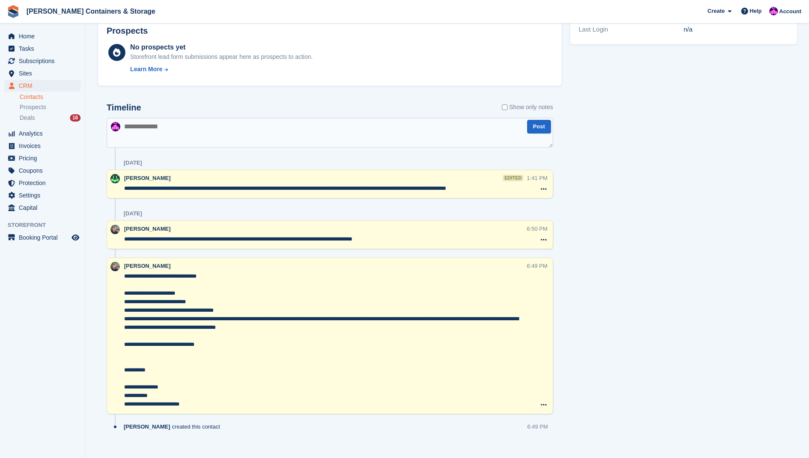
scroll to position [298, 0]
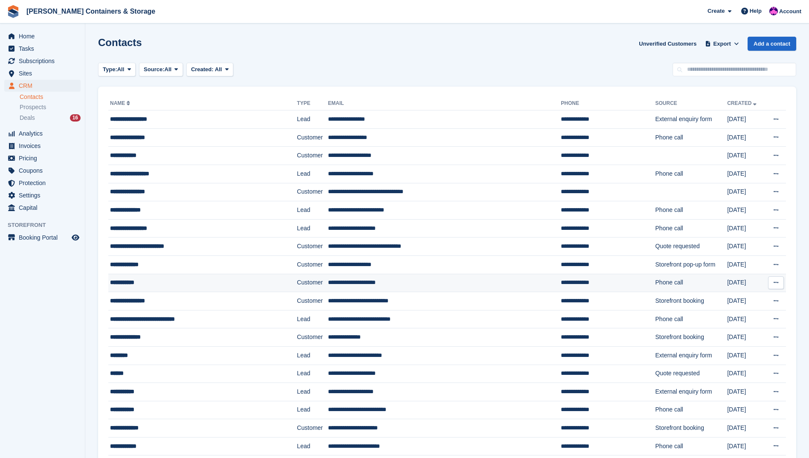
click at [307, 284] on td "Customer" at bounding box center [312, 283] width 31 height 18
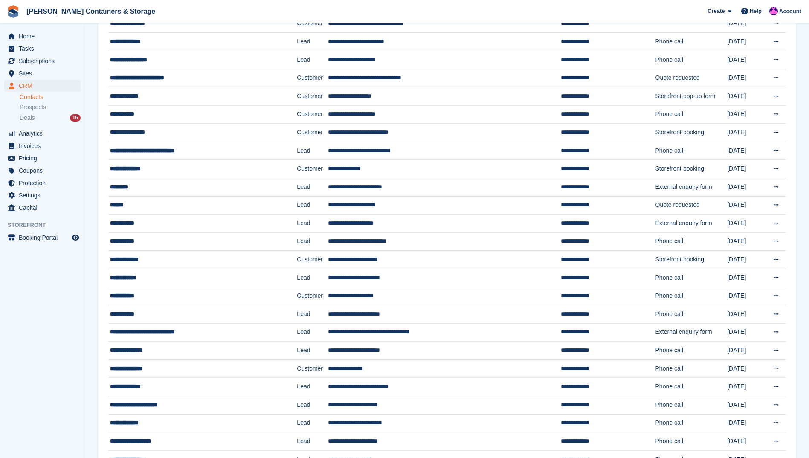
scroll to position [170, 0]
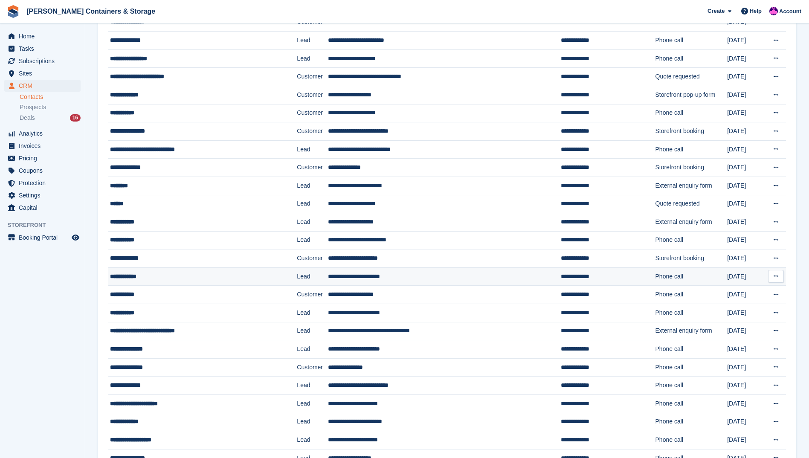
click at [208, 277] on div "**********" at bounding box center [188, 276] width 156 height 9
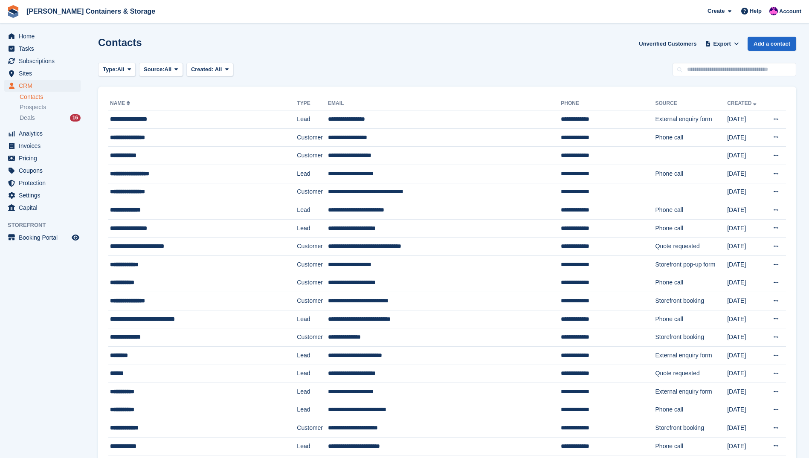
scroll to position [170, 0]
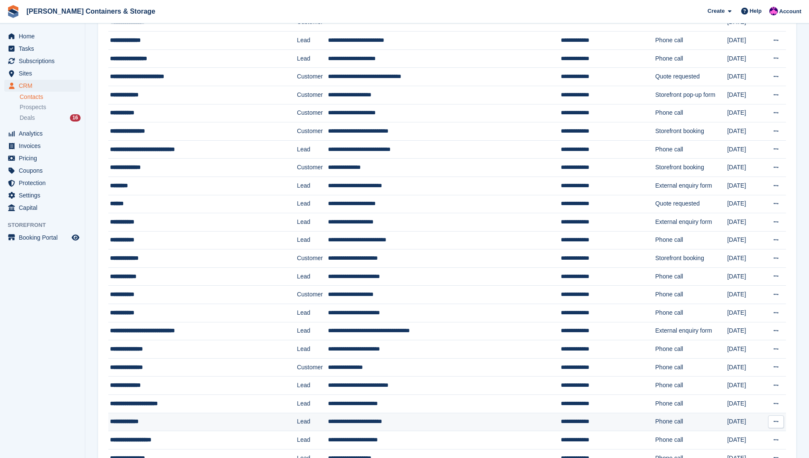
click at [157, 420] on div "**********" at bounding box center [188, 421] width 156 height 9
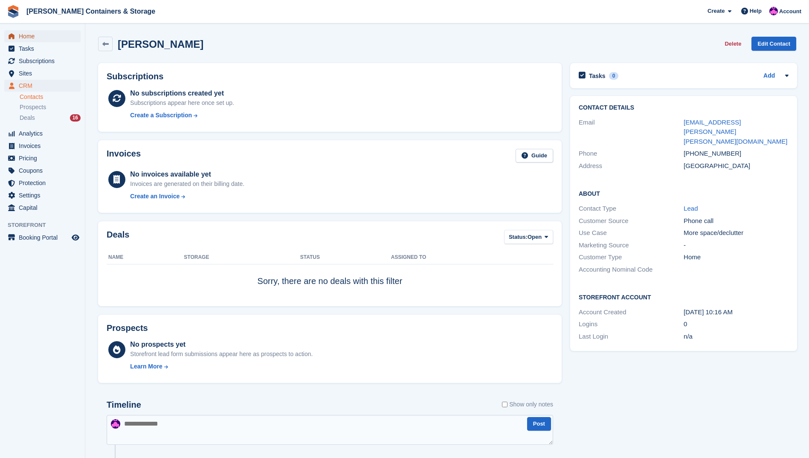
click at [43, 35] on span "Home" at bounding box center [44, 36] width 51 height 12
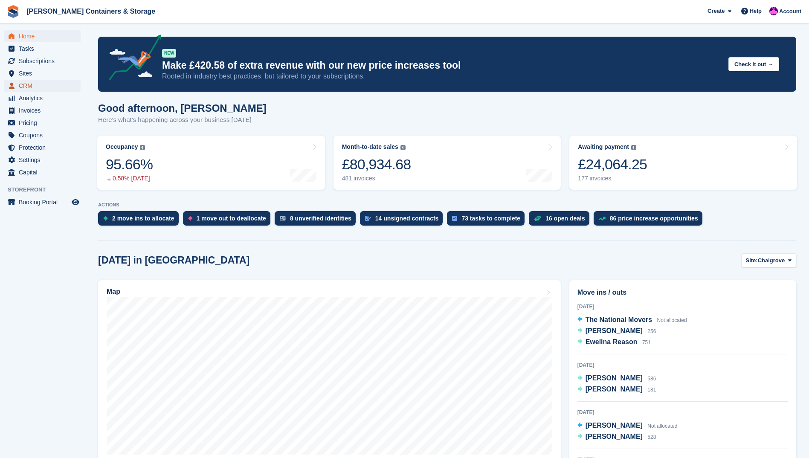
click at [30, 81] on span "CRM" at bounding box center [44, 86] width 51 height 12
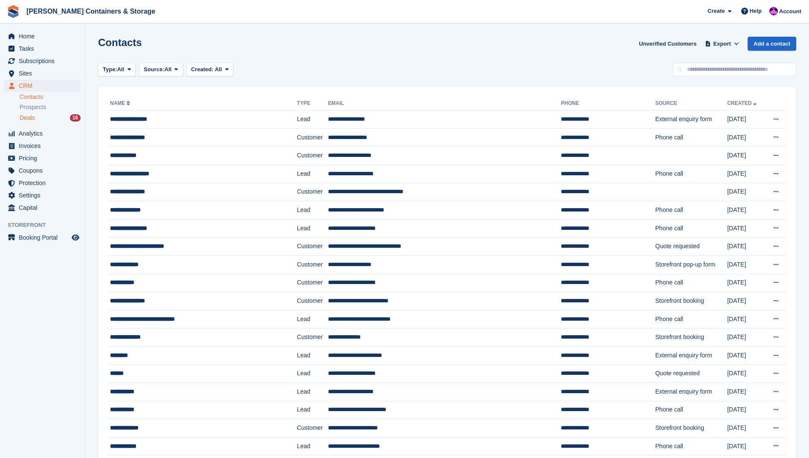
click at [70, 115] on div "Deals 16" at bounding box center [50, 118] width 61 height 8
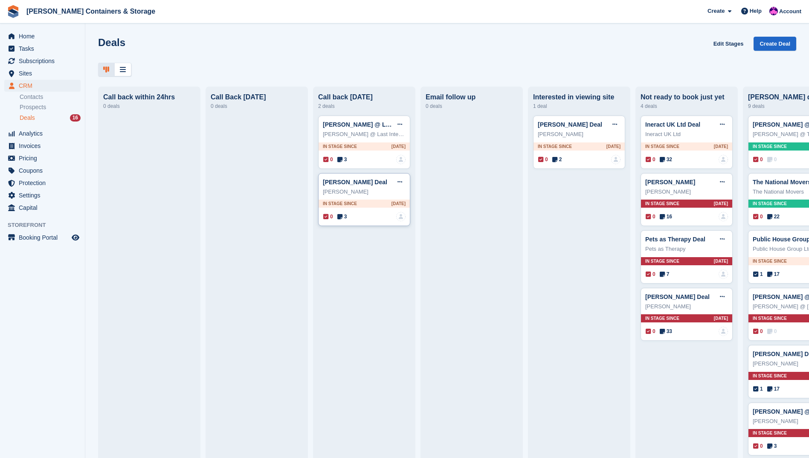
click at [349, 221] on div "0 3 No one is assigned to this deal" at bounding box center [364, 216] width 82 height 9
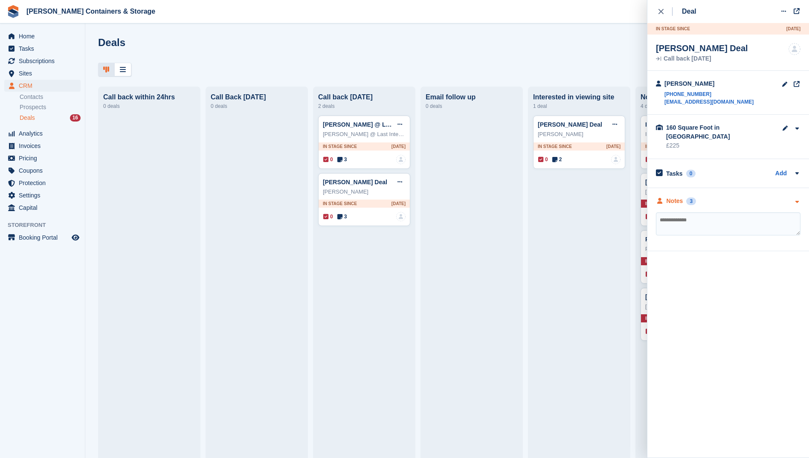
click at [671, 196] on div "Notes" at bounding box center [674, 200] width 17 height 9
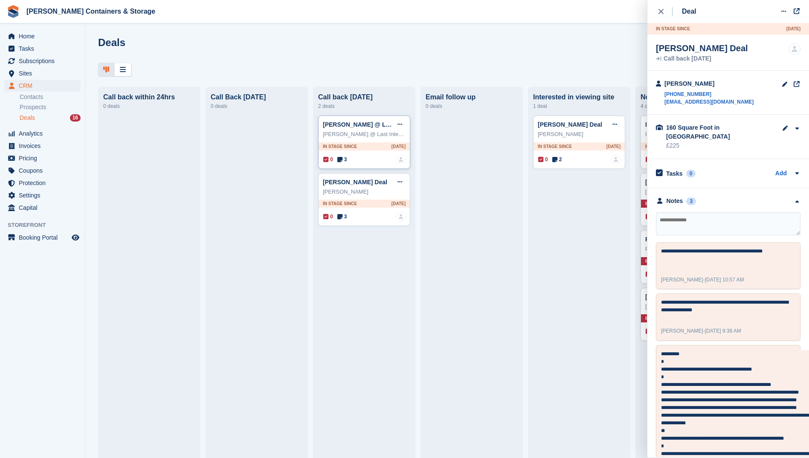
click at [346, 160] on span "3" at bounding box center [342, 160] width 10 height 8
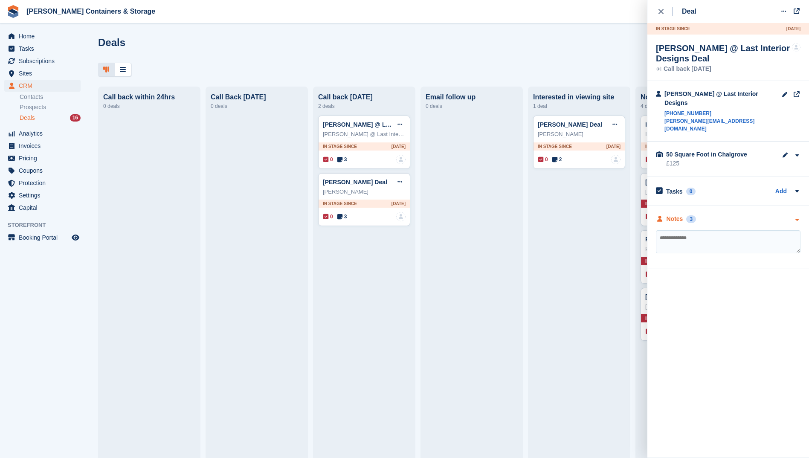
click at [795, 217] on icon "button" at bounding box center [796, 220] width 7 height 6
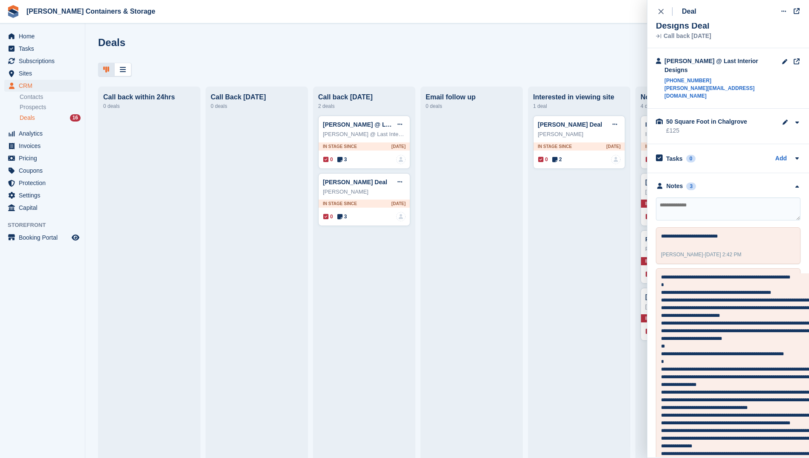
scroll to position [23, 0]
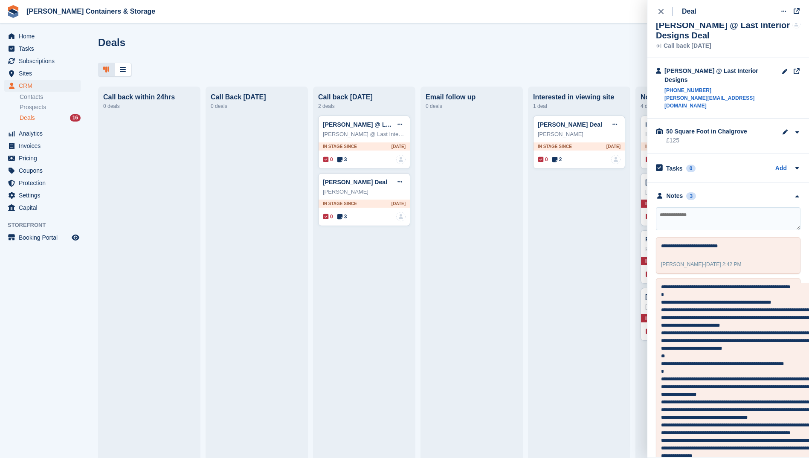
click at [45, 115] on div "Deals 16" at bounding box center [50, 118] width 61 height 8
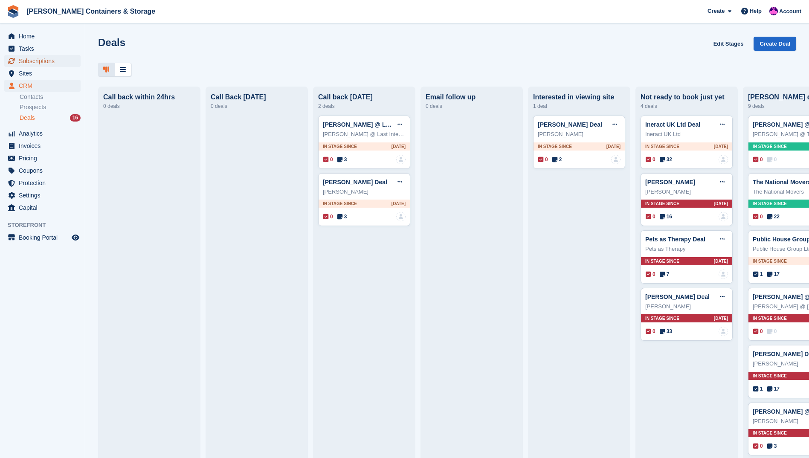
click at [72, 60] on link "Subscriptions" at bounding box center [42, 61] width 76 height 12
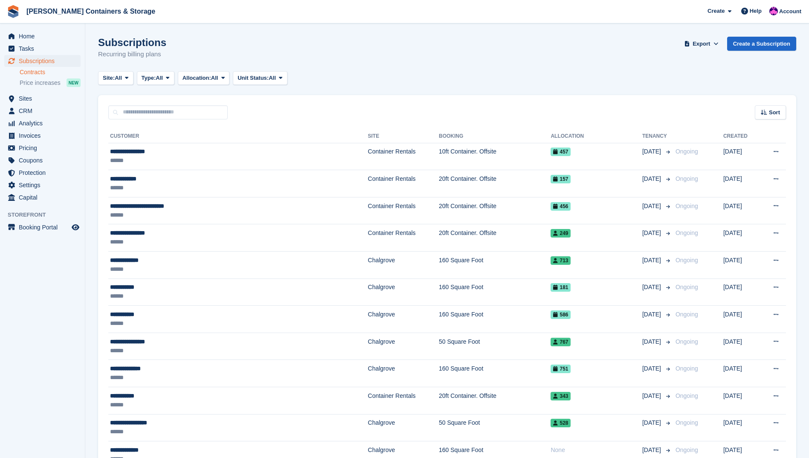
click at [28, 73] on link "Contracts" at bounding box center [50, 72] width 61 height 8
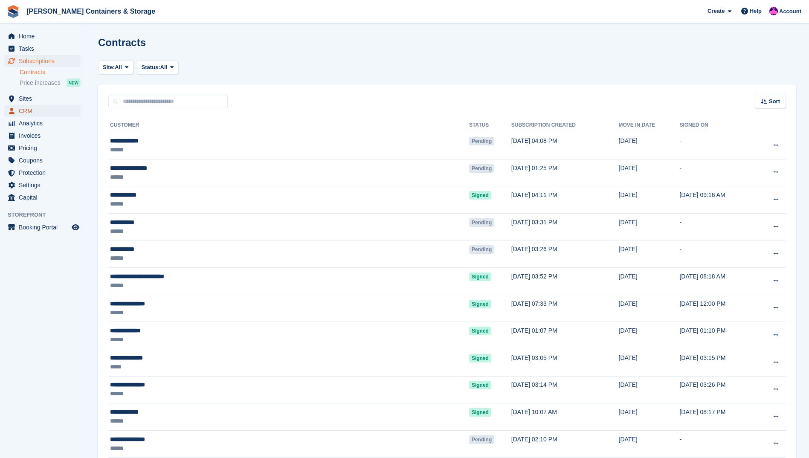
click at [29, 108] on span "CRM" at bounding box center [44, 111] width 51 height 12
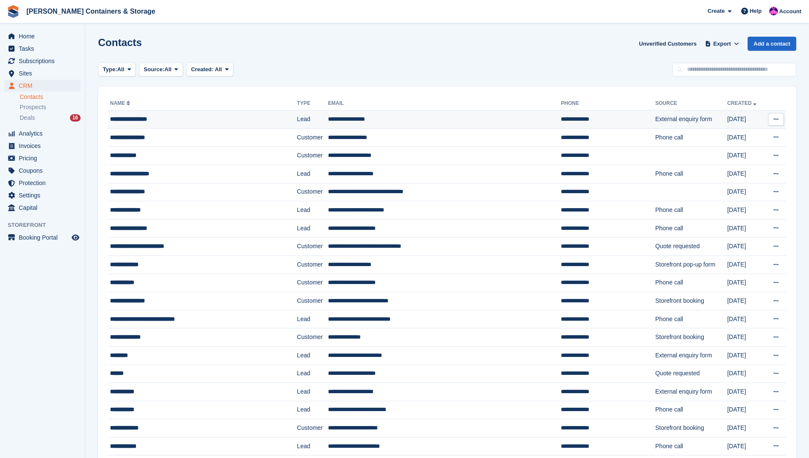
click at [182, 117] on div "**********" at bounding box center [188, 119] width 156 height 9
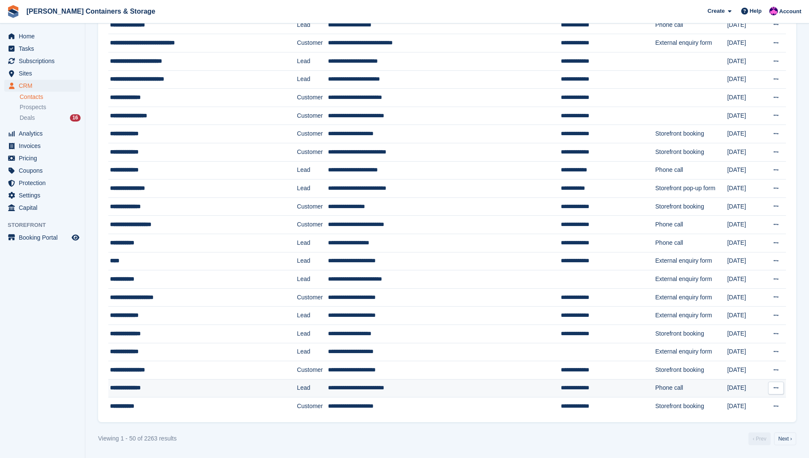
click at [655, 388] on td "Phone call" at bounding box center [691, 388] width 72 height 18
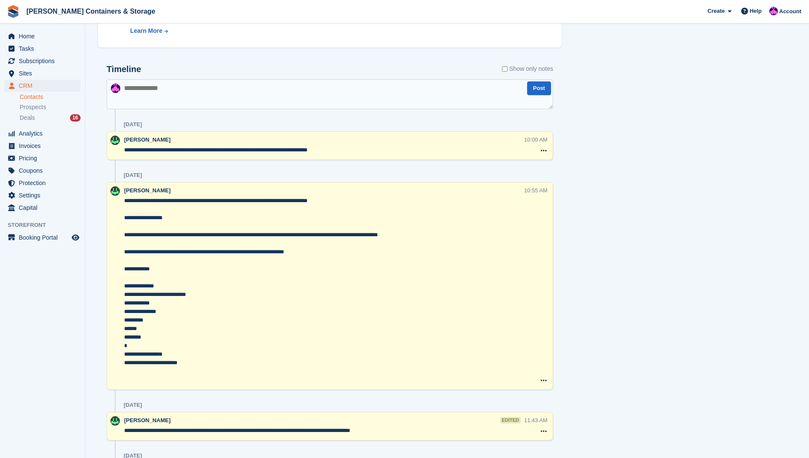
scroll to position [428, 0]
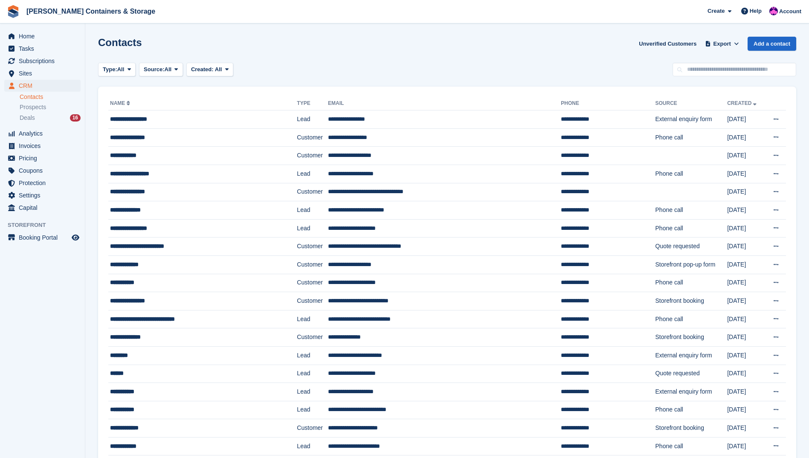
scroll to position [603, 0]
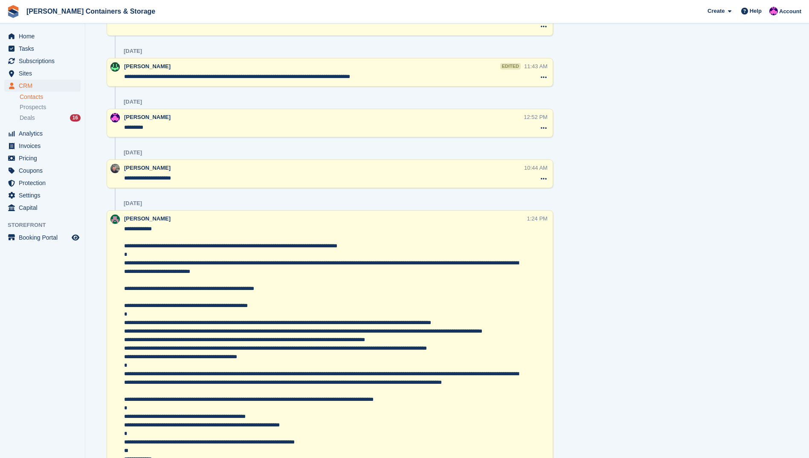
scroll to position [688, 0]
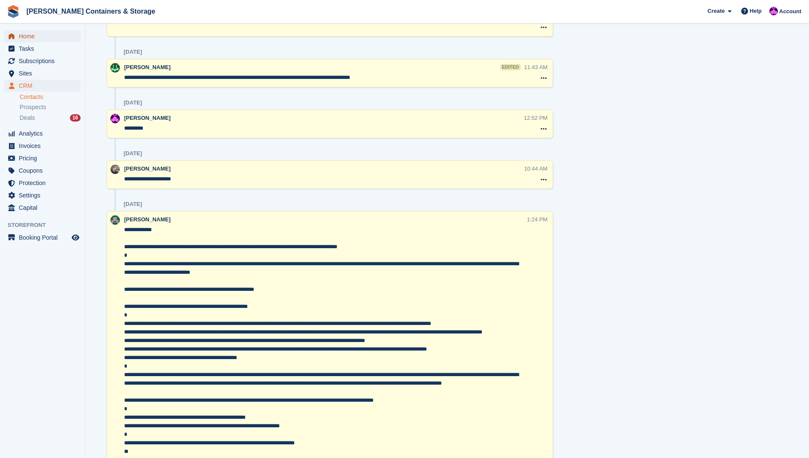
click at [55, 39] on span "Home" at bounding box center [44, 36] width 51 height 12
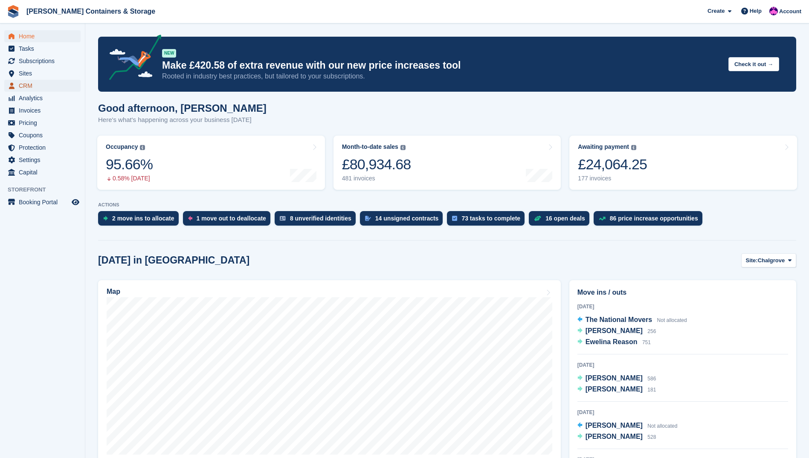
click at [31, 83] on span "CRM" at bounding box center [44, 86] width 51 height 12
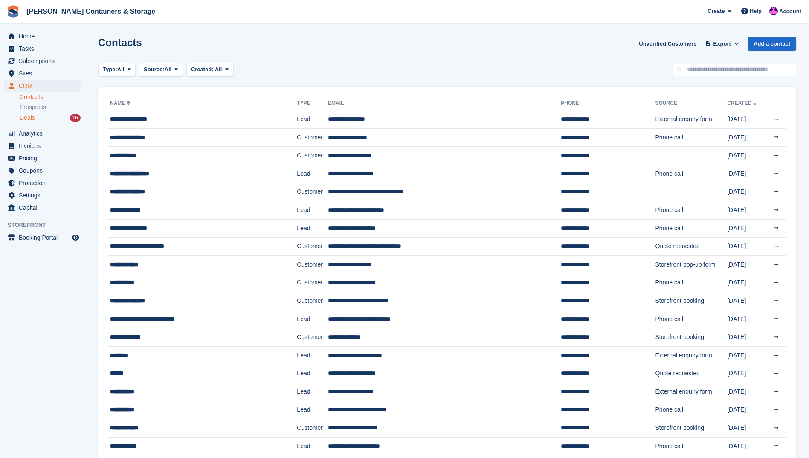
click at [66, 116] on div "Deals 16" at bounding box center [50, 118] width 61 height 8
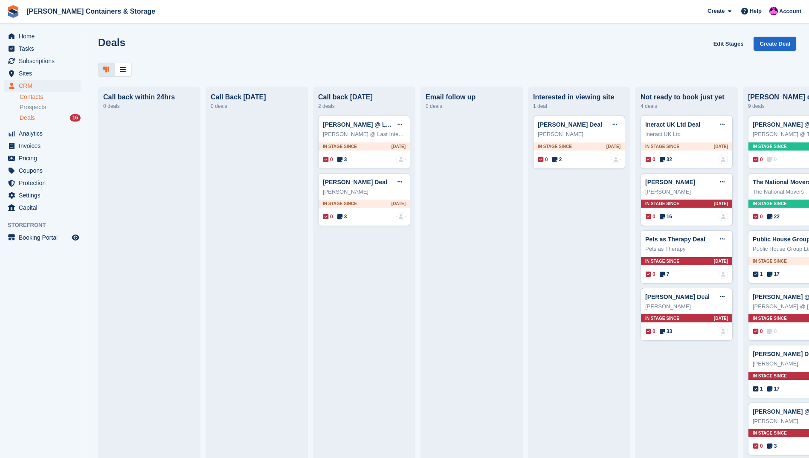
click at [21, 98] on link "Contacts" at bounding box center [50, 97] width 61 height 8
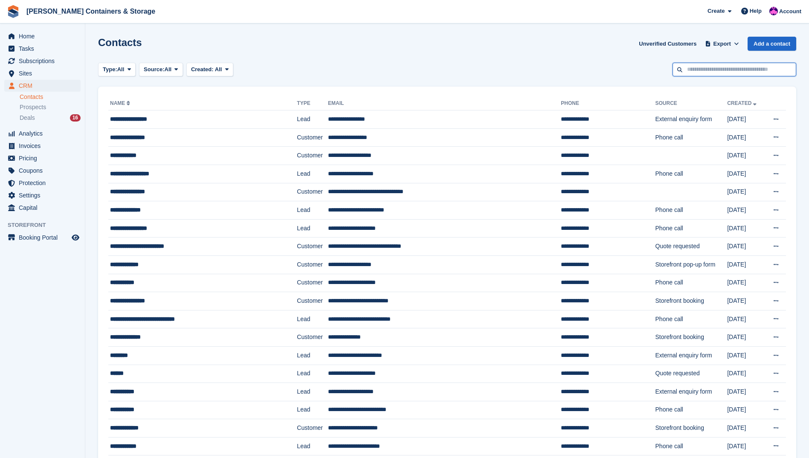
click at [686, 68] on input "text" at bounding box center [734, 70] width 124 height 14
type input "*********"
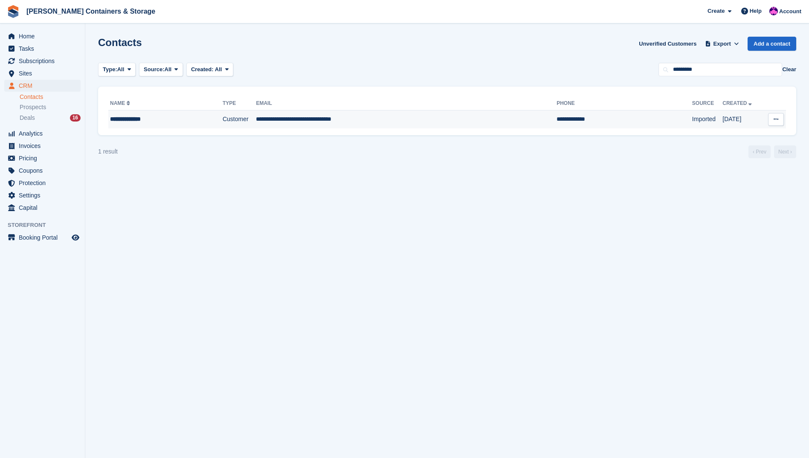
click at [445, 128] on td "**********" at bounding box center [406, 119] width 301 height 18
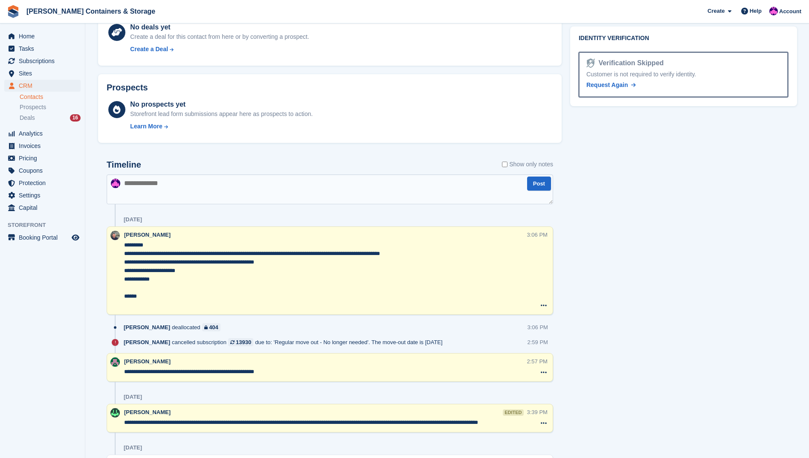
scroll to position [535, 0]
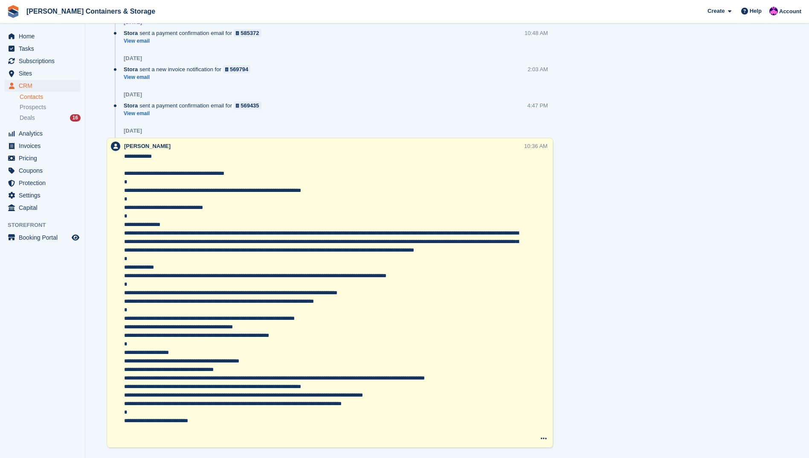
scroll to position [3282, 0]
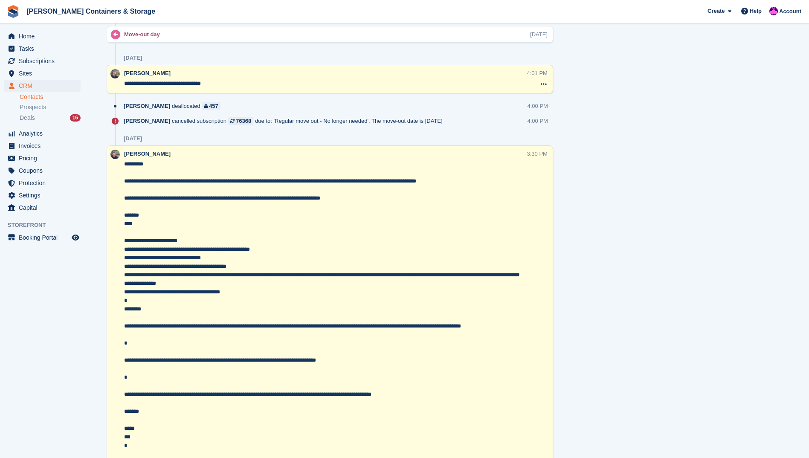
scroll to position [0, 0]
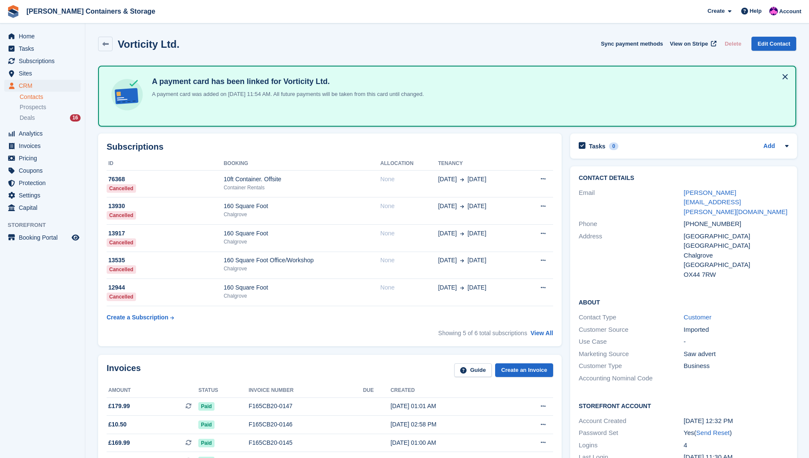
click at [43, 95] on link "Contacts" at bounding box center [50, 97] width 61 height 8
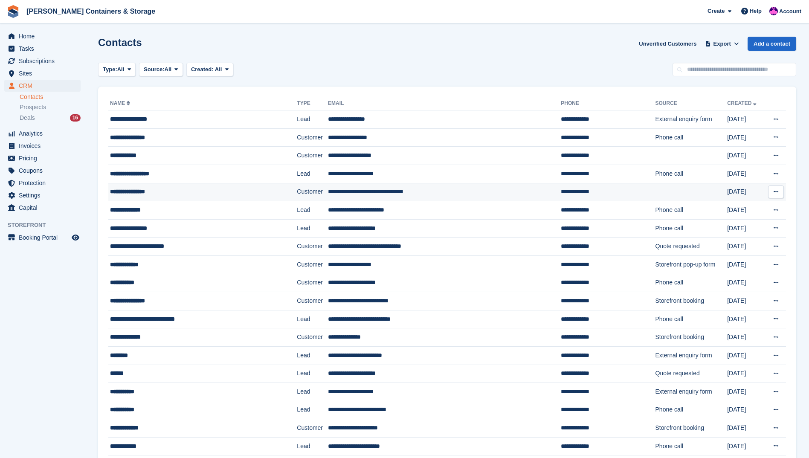
click at [152, 194] on div "**********" at bounding box center [188, 191] width 156 height 9
click at [118, 374] on div "******" at bounding box center [188, 373] width 156 height 9
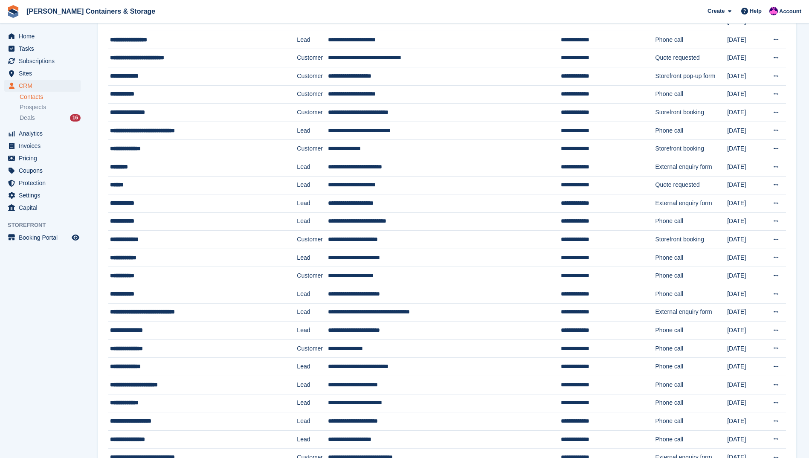
scroll to position [189, 0]
click at [117, 350] on div "**********" at bounding box center [188, 348] width 156 height 9
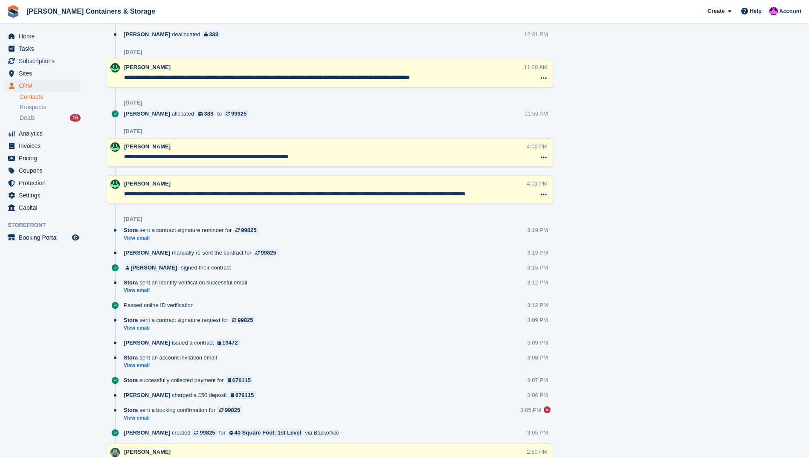
scroll to position [535, 0]
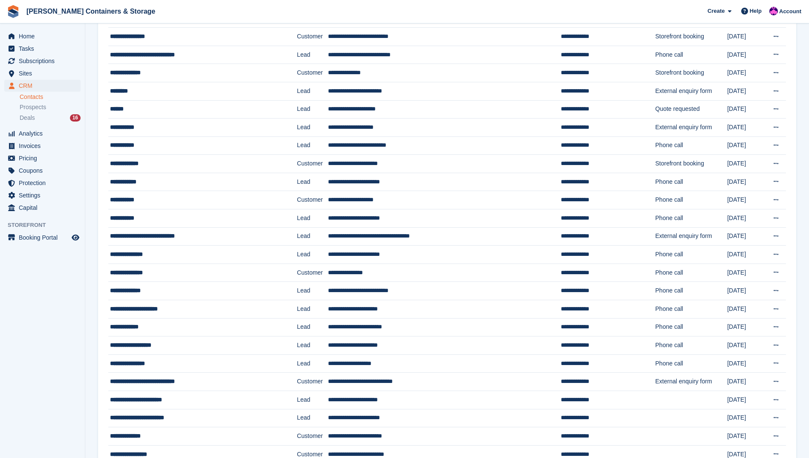
scroll to position [269, 0]
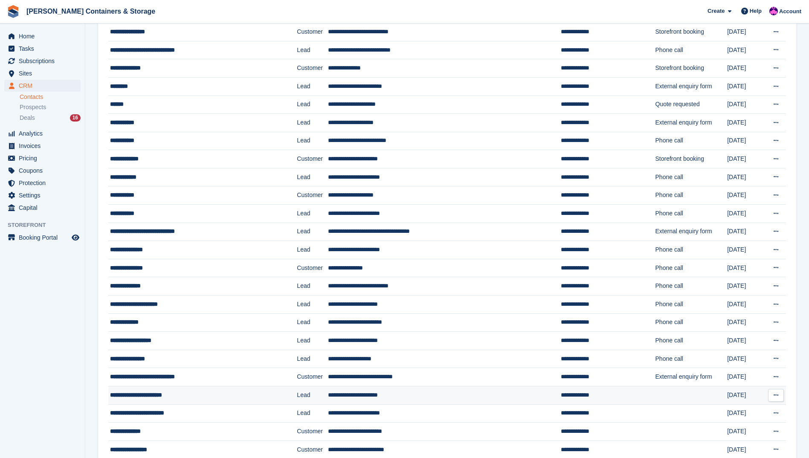
click at [165, 390] on td "**********" at bounding box center [202, 395] width 188 height 18
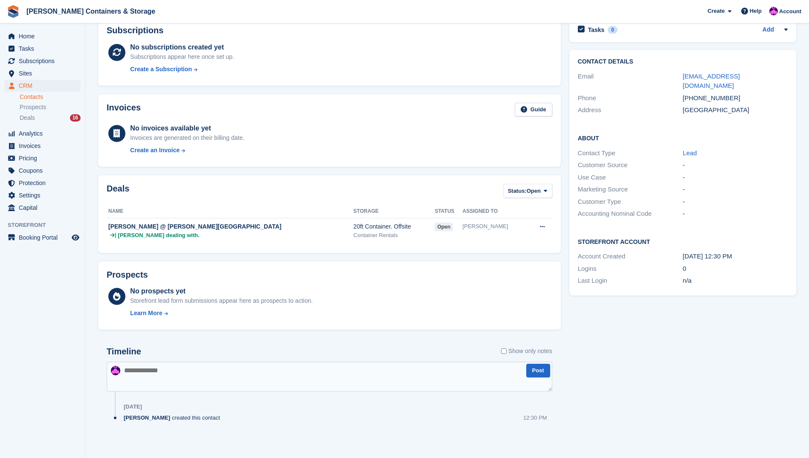
scroll to position [47, 0]
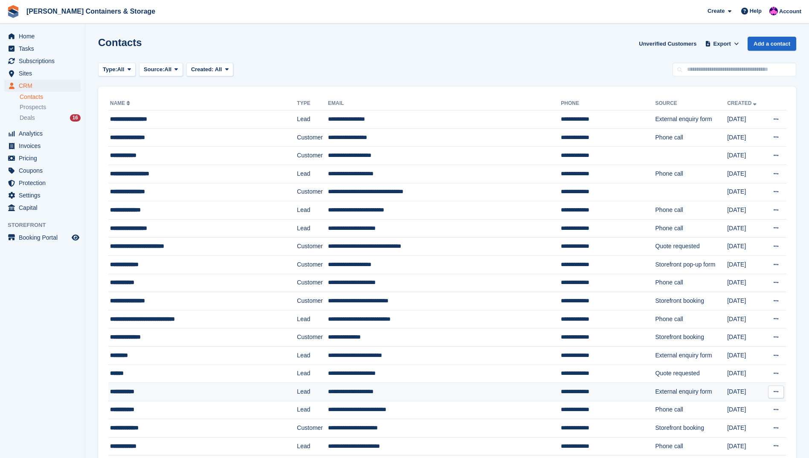
scroll to position [269, 0]
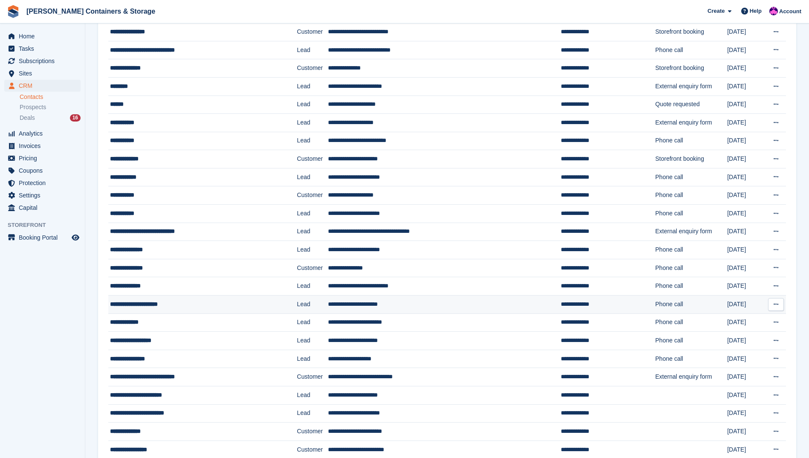
click at [133, 300] on div "**********" at bounding box center [188, 304] width 156 height 9
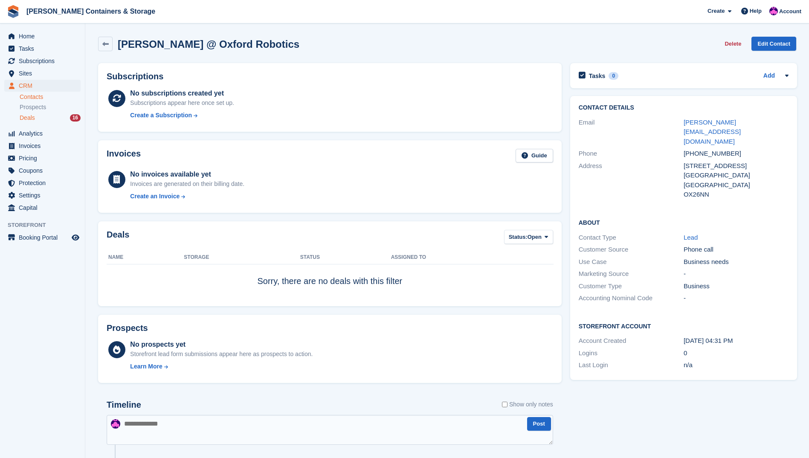
click at [28, 116] on span "Deals" at bounding box center [27, 118] width 15 height 8
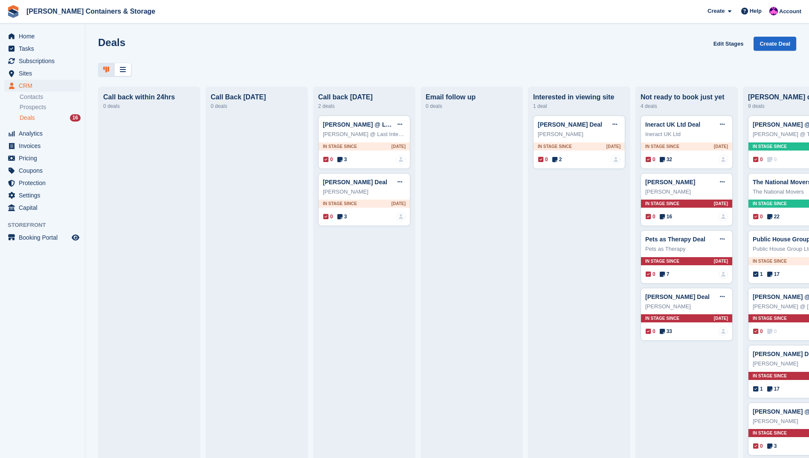
click at [39, 117] on div "Deals 16" at bounding box center [50, 118] width 61 height 8
drag, startPoint x: 345, startPoint y: 159, endPoint x: 408, endPoint y: 176, distance: 64.7
click at [345, 160] on span "3" at bounding box center [342, 160] width 10 height 8
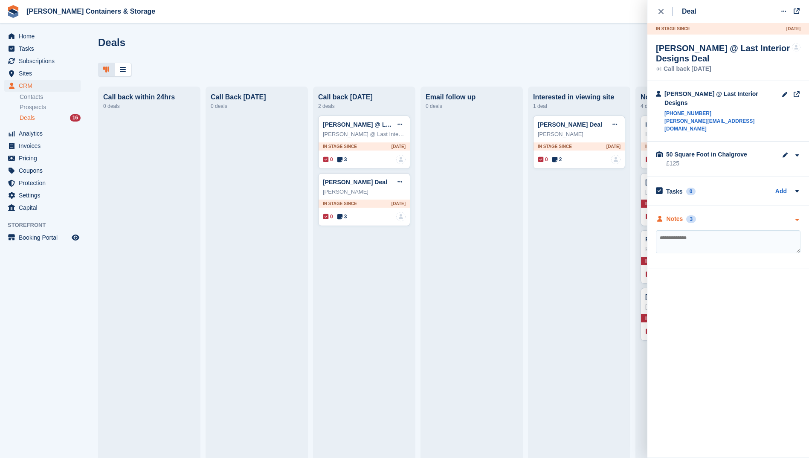
click at [693, 215] on div "3" at bounding box center [691, 219] width 10 height 8
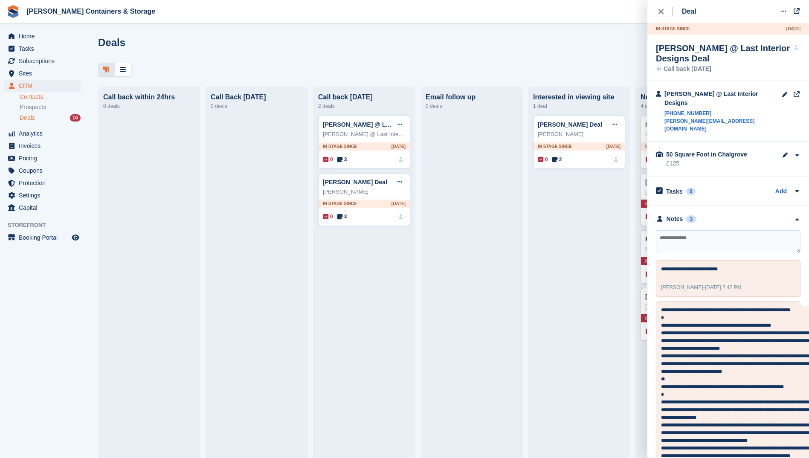
click at [32, 98] on link "Contacts" at bounding box center [50, 97] width 61 height 8
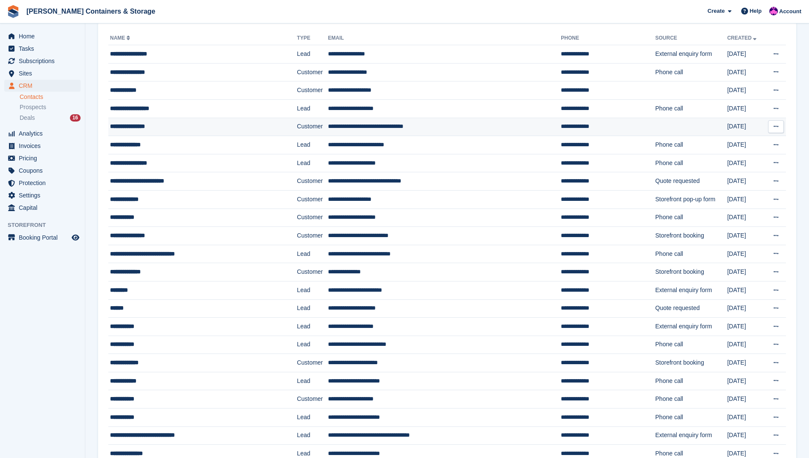
scroll to position [69, 0]
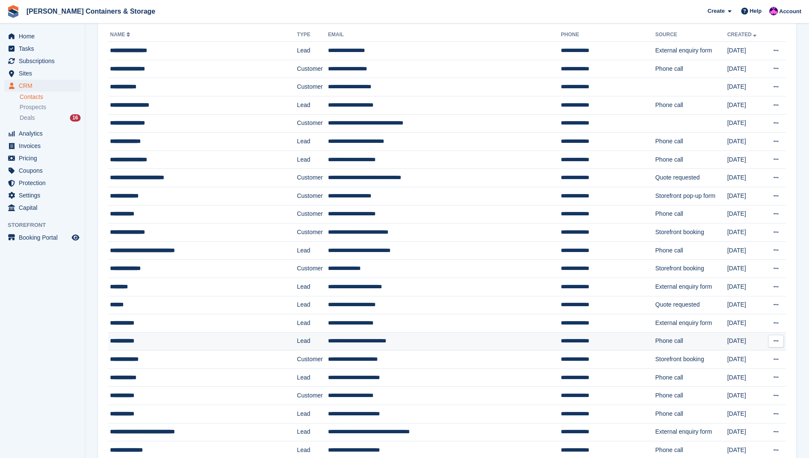
click at [413, 345] on td "**********" at bounding box center [444, 341] width 233 height 18
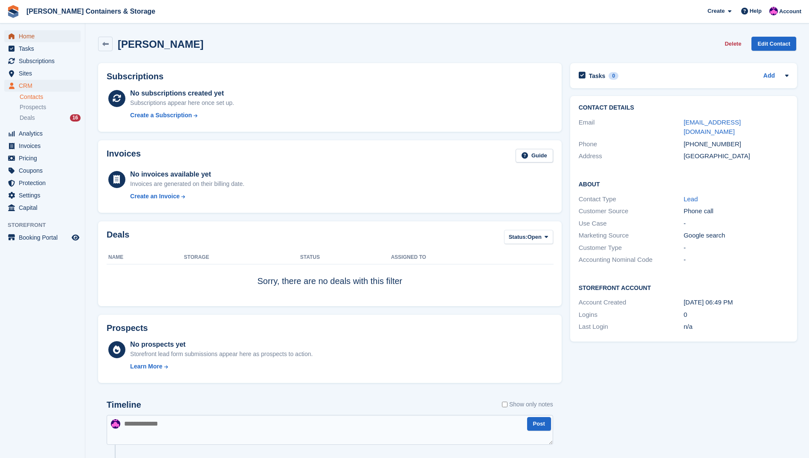
click at [30, 37] on span "Home" at bounding box center [44, 36] width 51 height 12
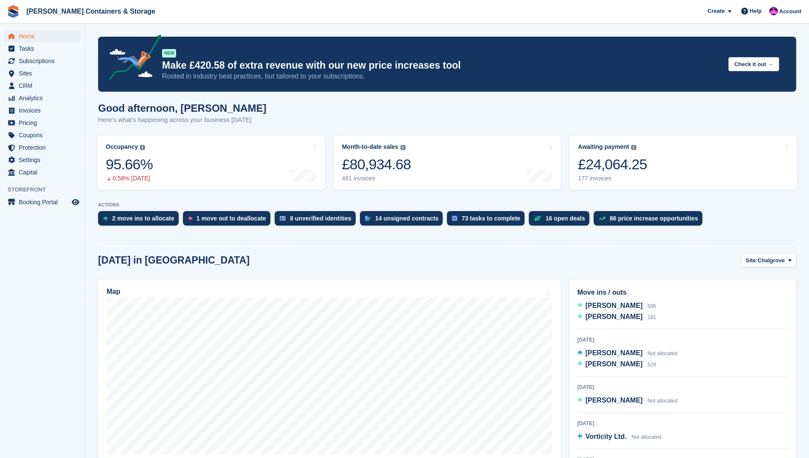
scroll to position [87, 0]
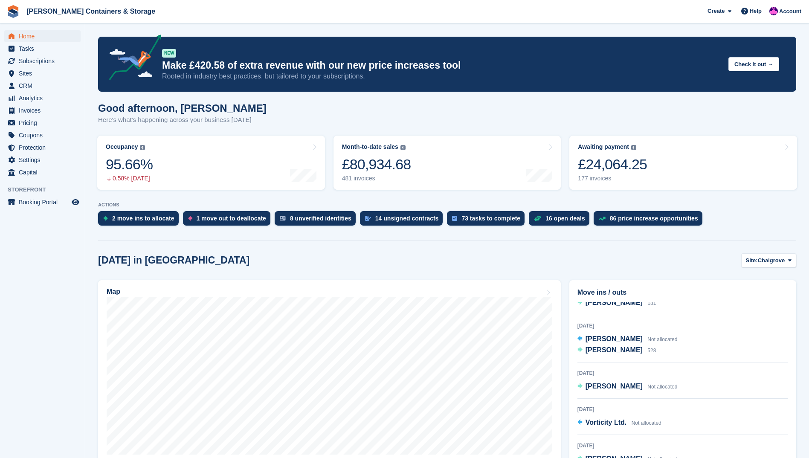
drag, startPoint x: 781, startPoint y: 384, endPoint x: 777, endPoint y: 345, distance: 39.4
click at [777, 345] on div "[DATE] The National Movers Not allocated [PERSON_NAME] 256 Ewelina Reason 751 […" at bounding box center [682, 386] width 211 height 169
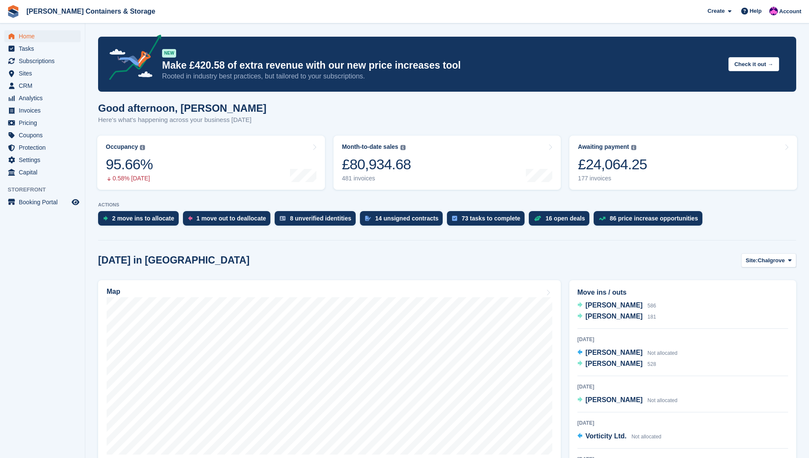
scroll to position [60, 0]
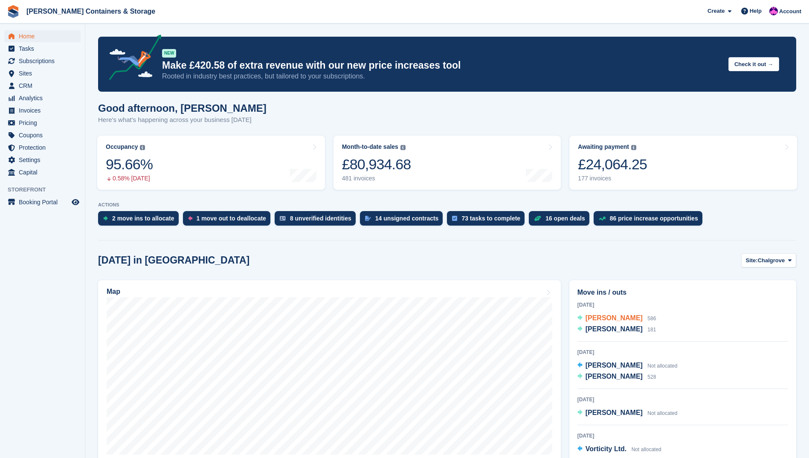
click at [608, 321] on span "[PERSON_NAME]" at bounding box center [613, 317] width 57 height 7
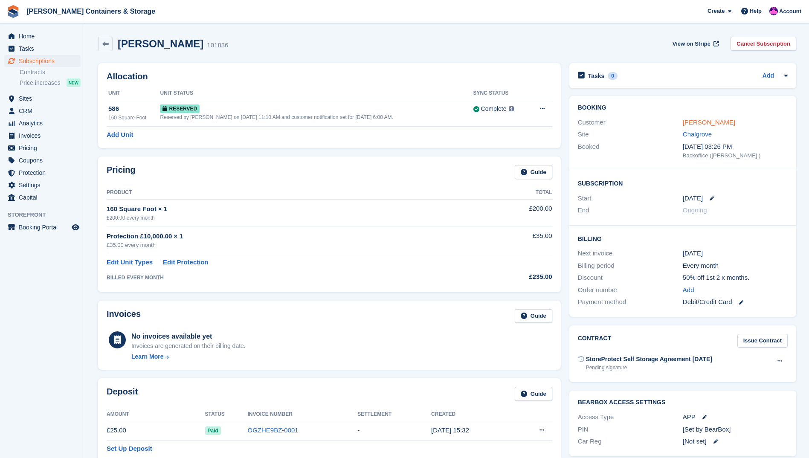
click at [711, 124] on link "[PERSON_NAME]" at bounding box center [708, 121] width 52 height 7
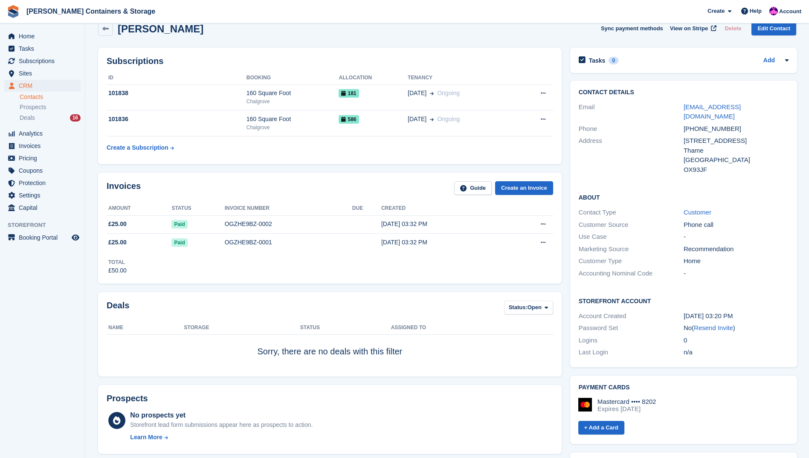
scroll to position [14, 0]
